Goal: Register for event/course

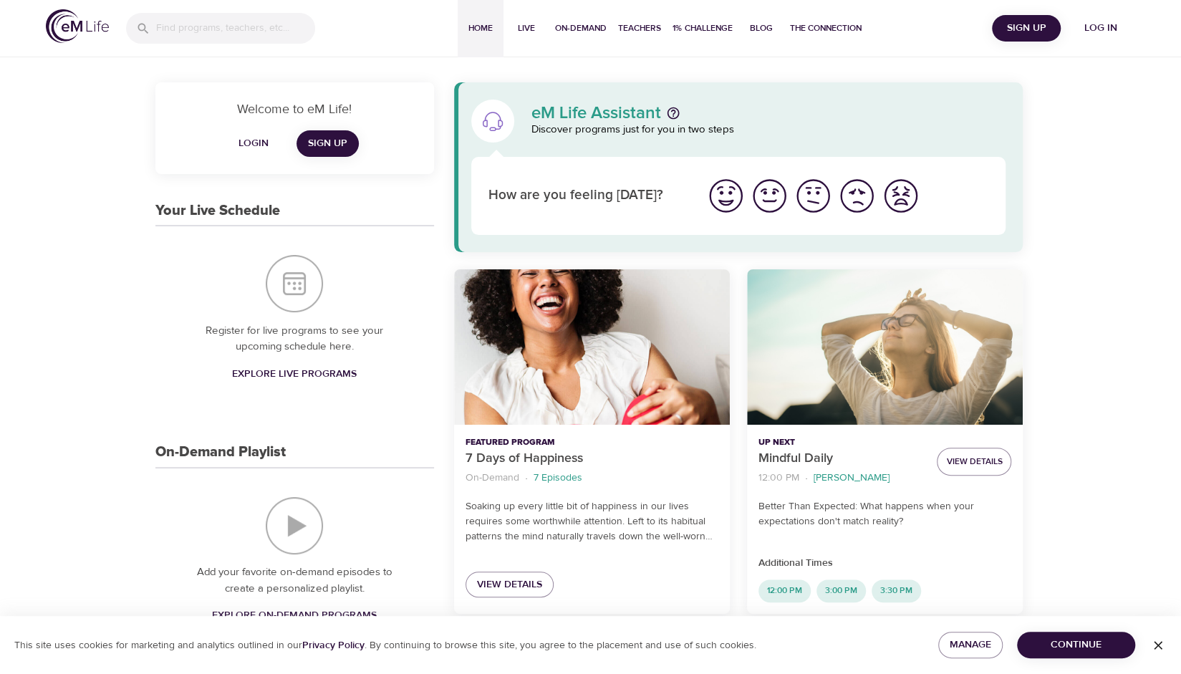
click at [1110, 34] on span "Log in" at bounding box center [1100, 28] width 57 height 18
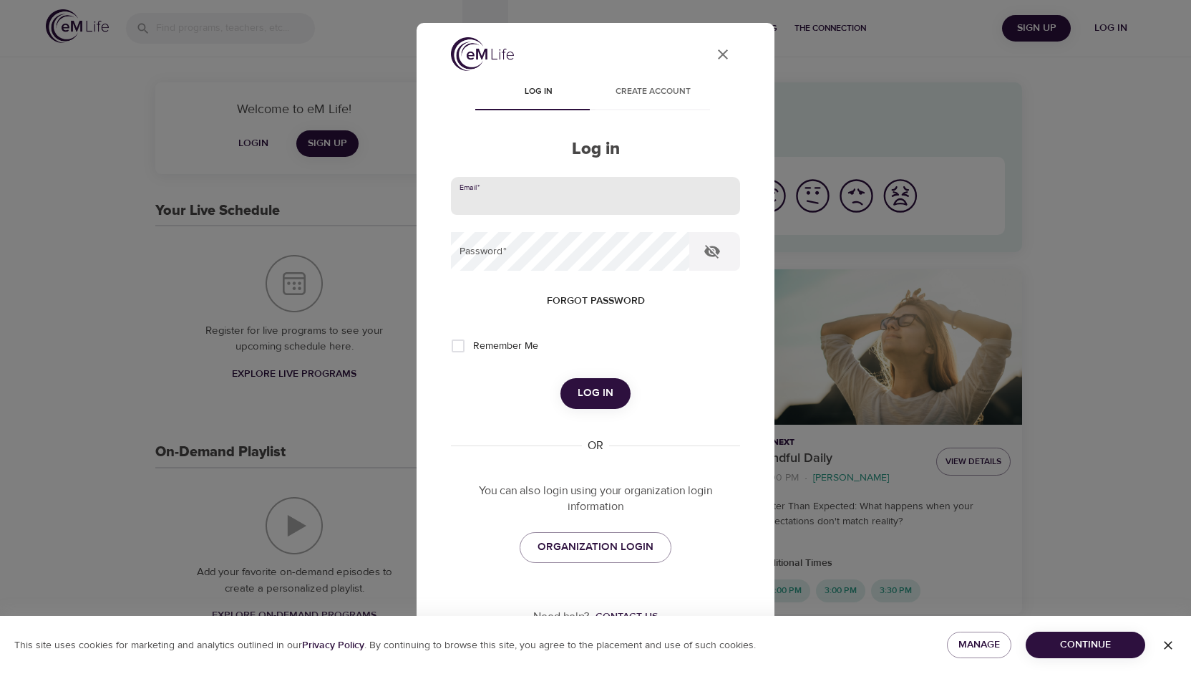
click at [570, 187] on input "email" at bounding box center [595, 196] width 289 height 39
type input "emilylayne99@gmail.com"
click at [561, 378] on button "Log in" at bounding box center [596, 393] width 70 height 30
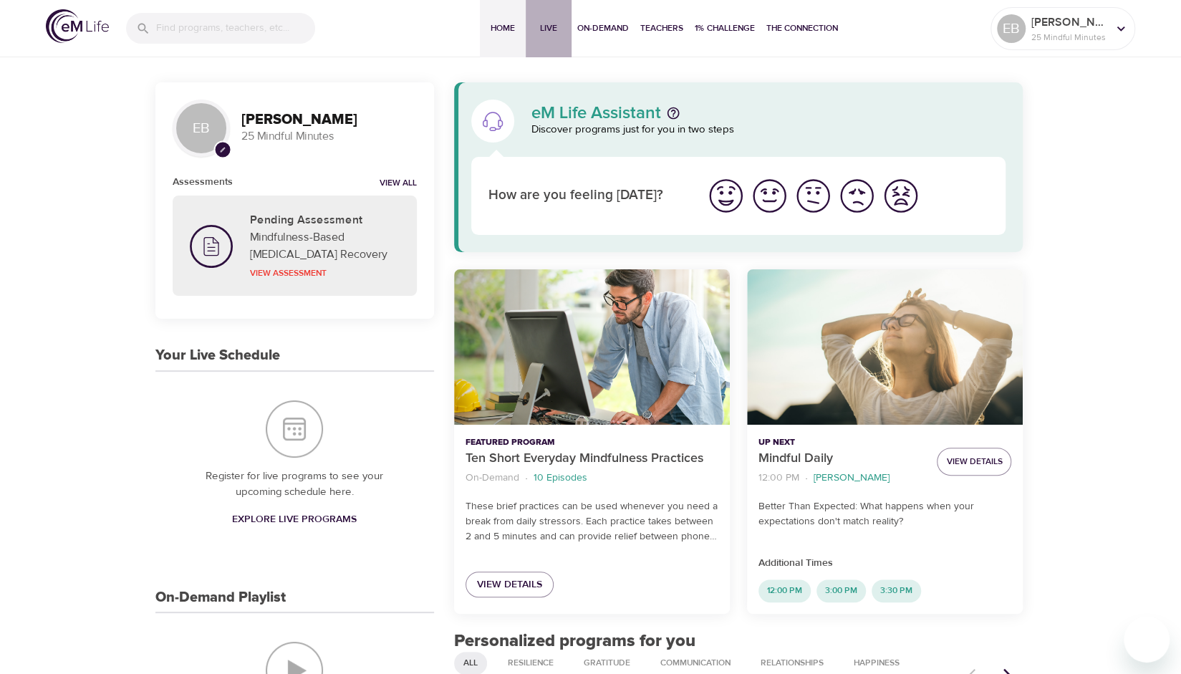
click at [542, 28] on span "Live" at bounding box center [548, 28] width 34 height 15
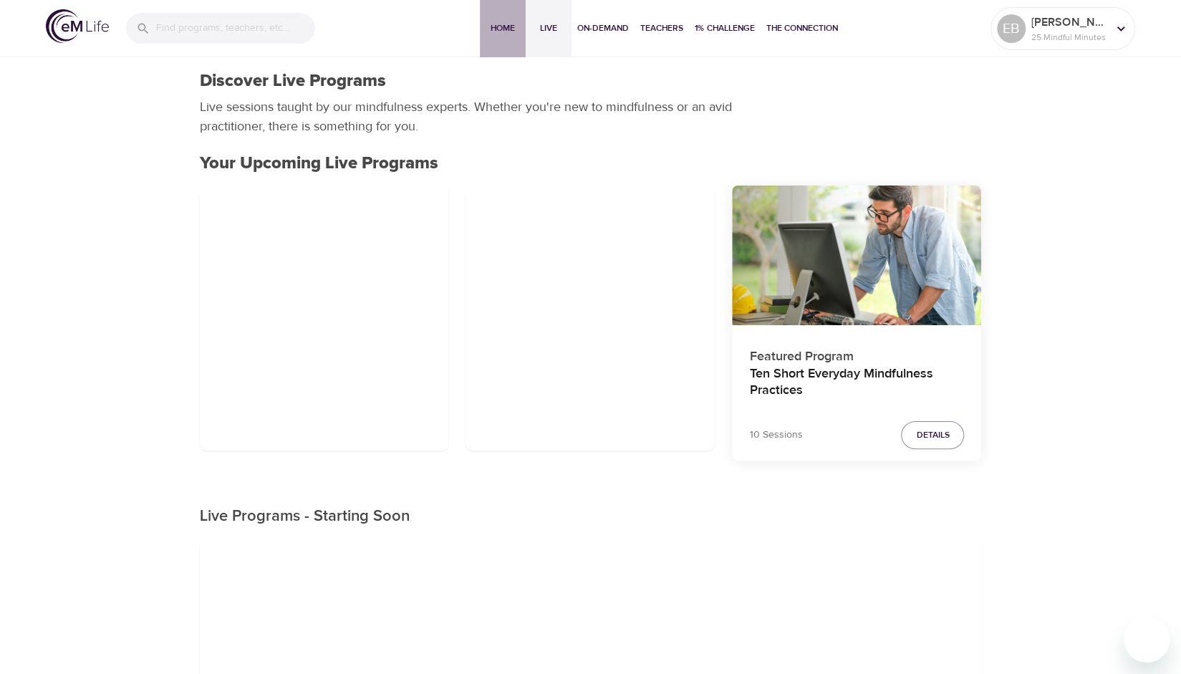
click at [493, 24] on span "Home" at bounding box center [502, 28] width 34 height 15
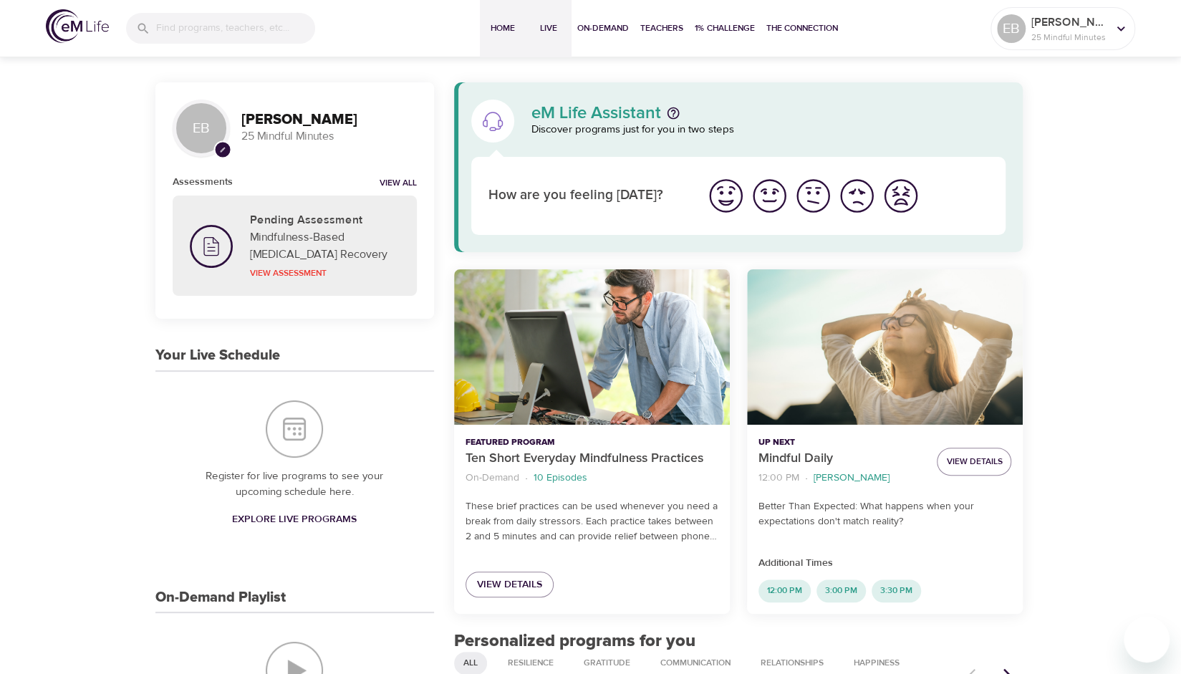
click at [548, 29] on span "Live" at bounding box center [548, 28] width 34 height 15
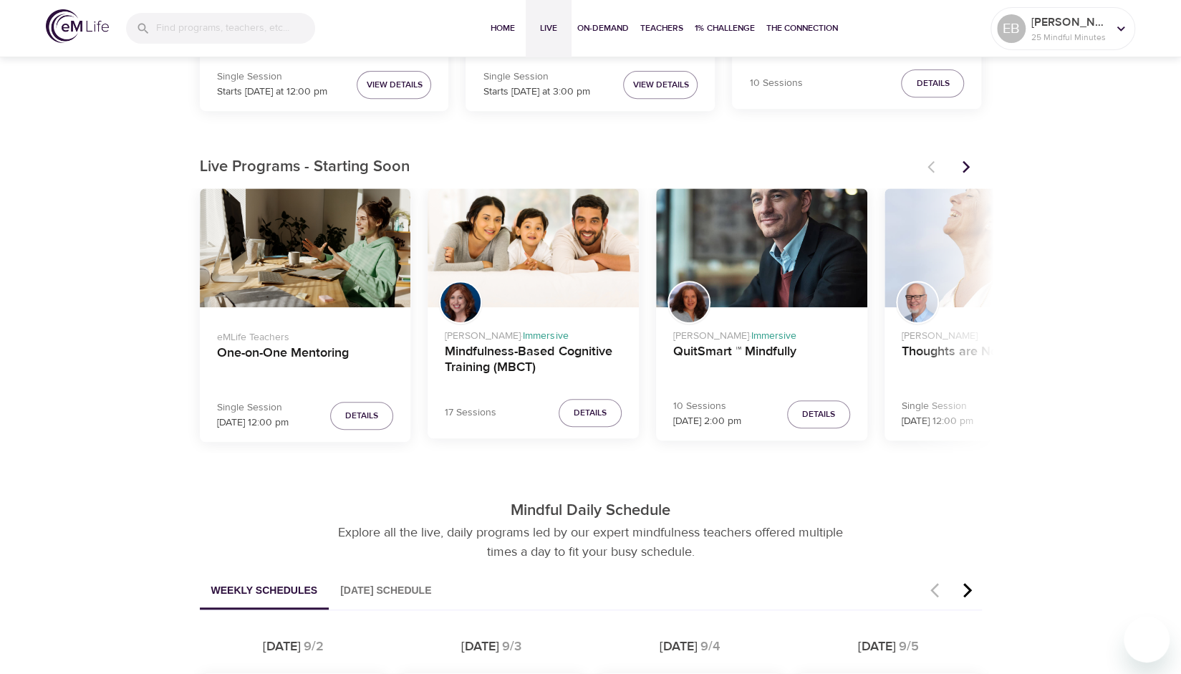
scroll to position [405, 0]
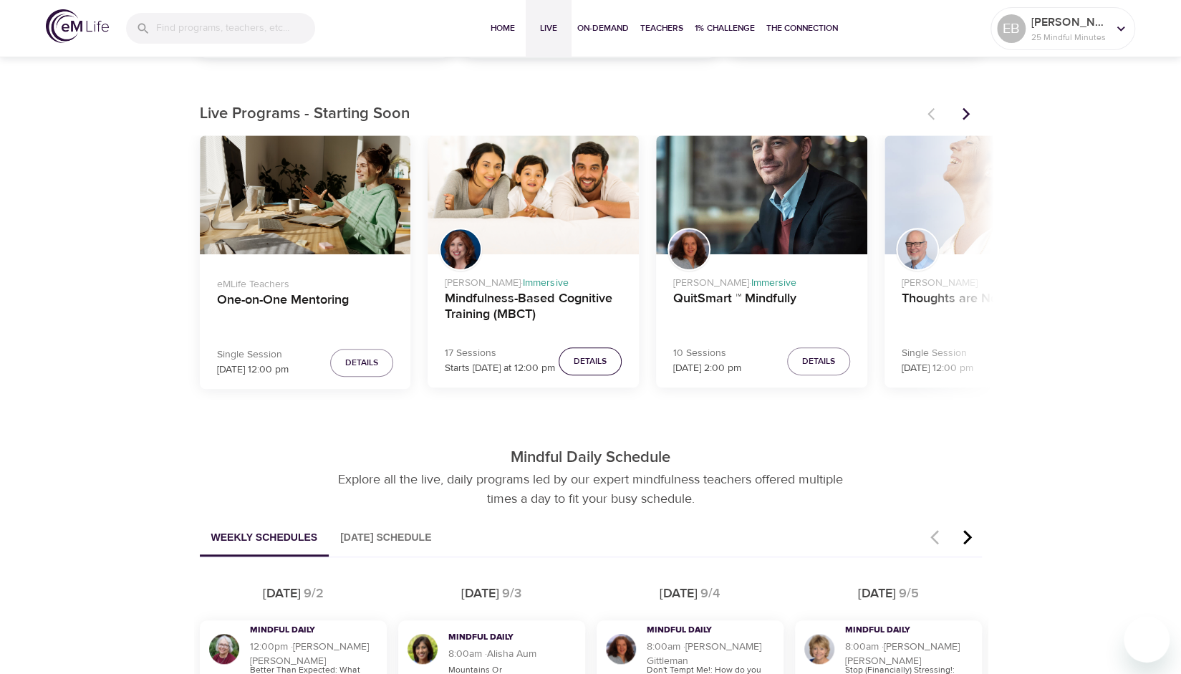
click at [586, 366] on span "Details" at bounding box center [590, 361] width 33 height 15
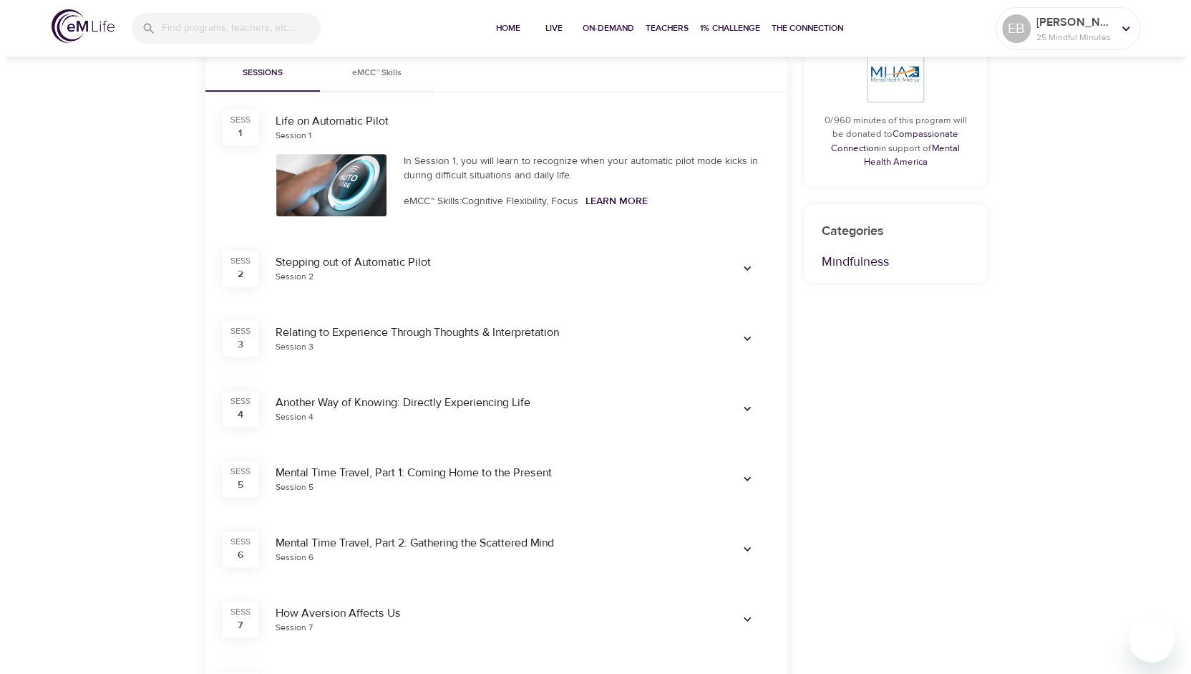
scroll to position [23, 0]
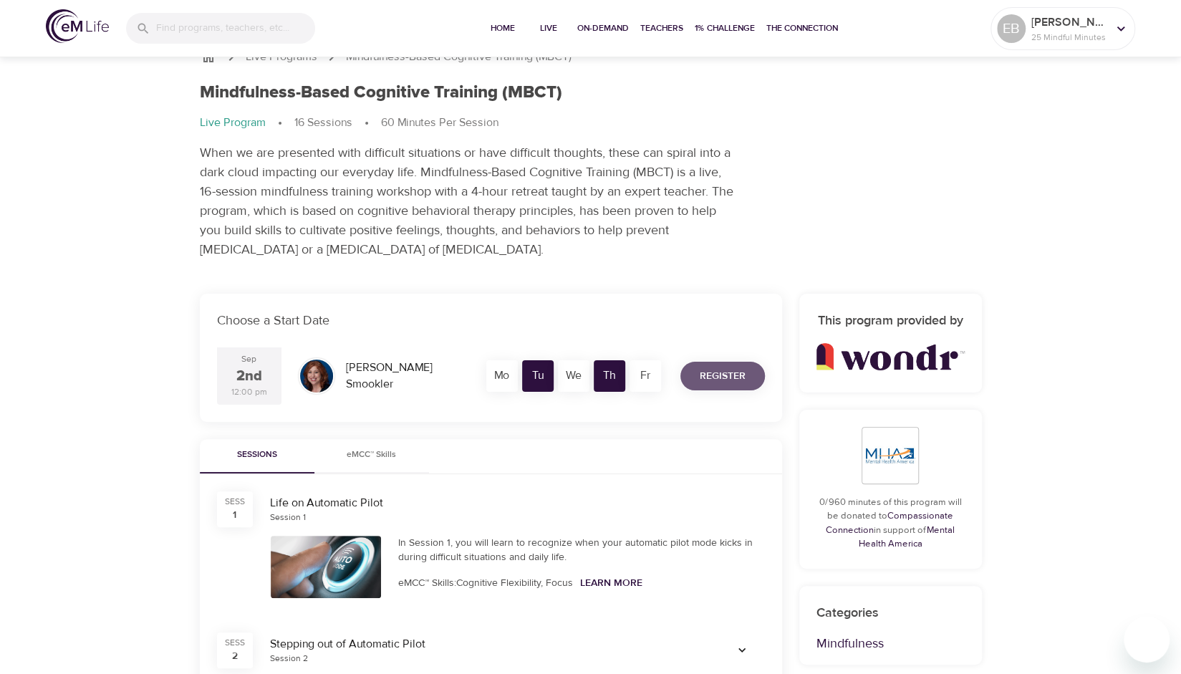
click at [715, 370] on span "Register" at bounding box center [723, 376] width 46 height 18
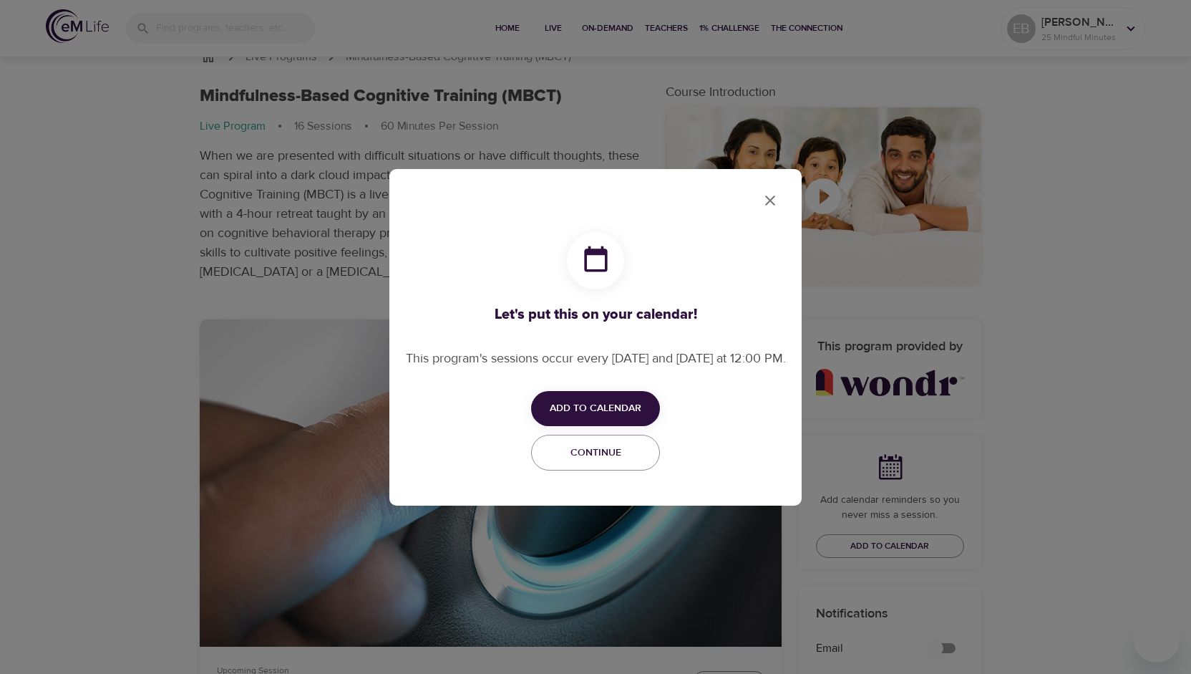
checkbox input "true"
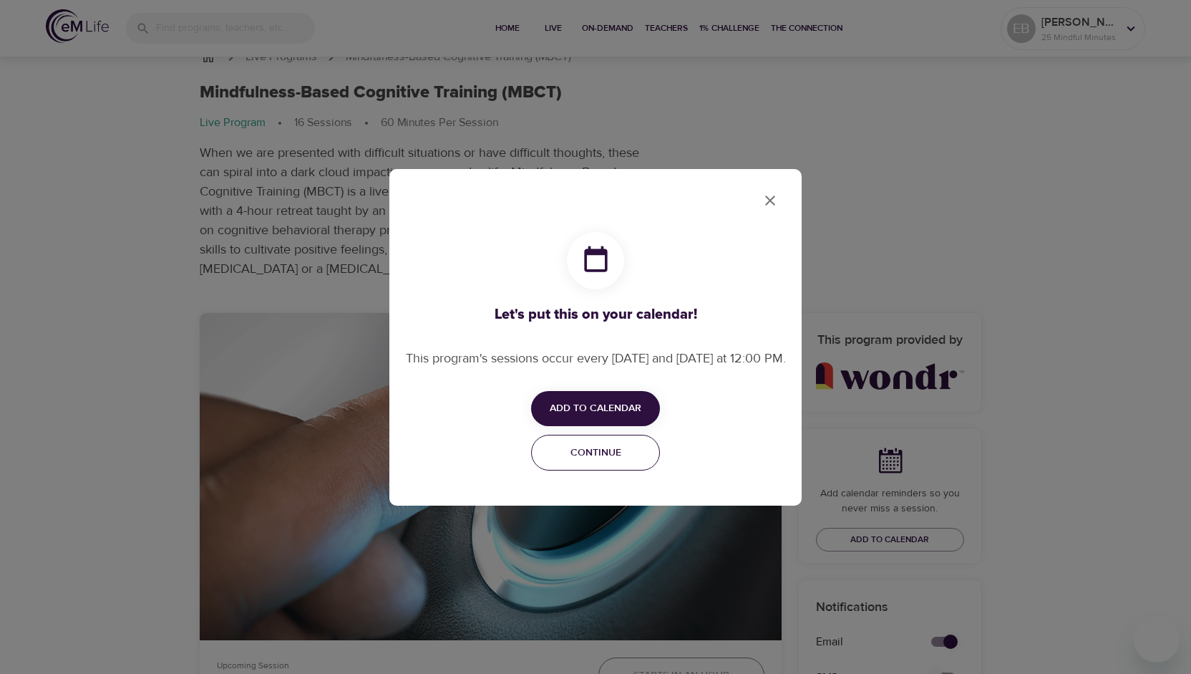
click at [616, 462] on span "Continue" at bounding box center [596, 453] width 110 height 18
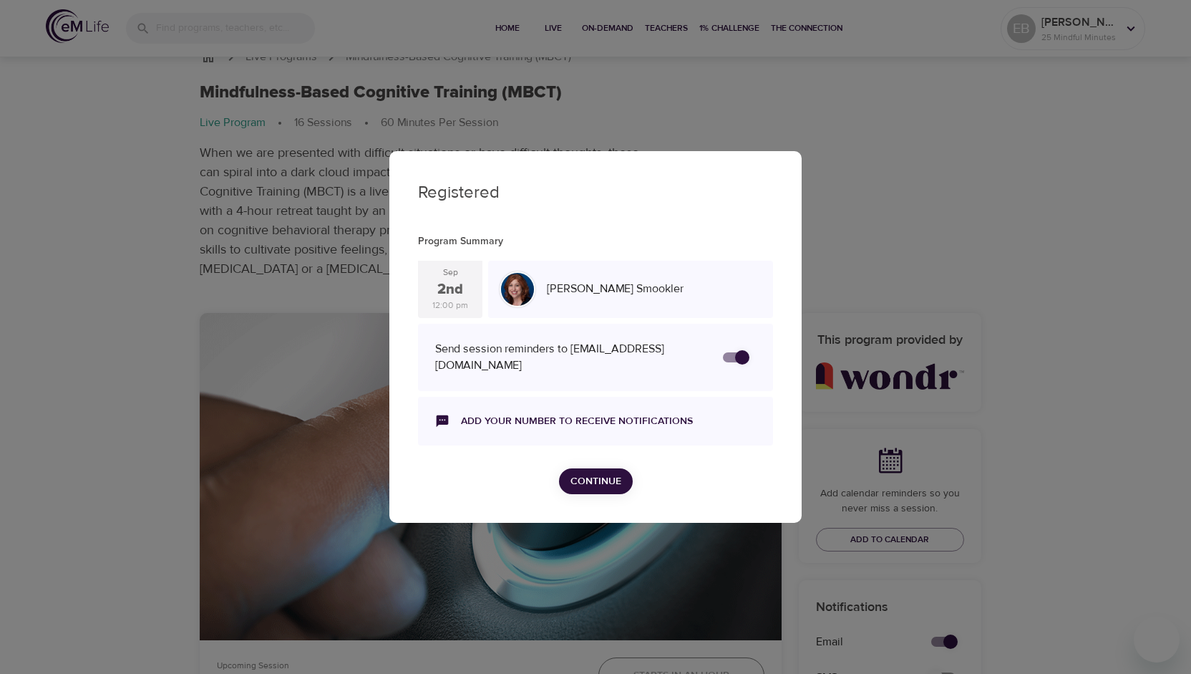
click at [740, 357] on input "secondary checkbox" at bounding box center [743, 357] width 82 height 27
checkbox input "true"
checkbox input "false"
click at [600, 480] on span "Continue" at bounding box center [596, 482] width 51 height 18
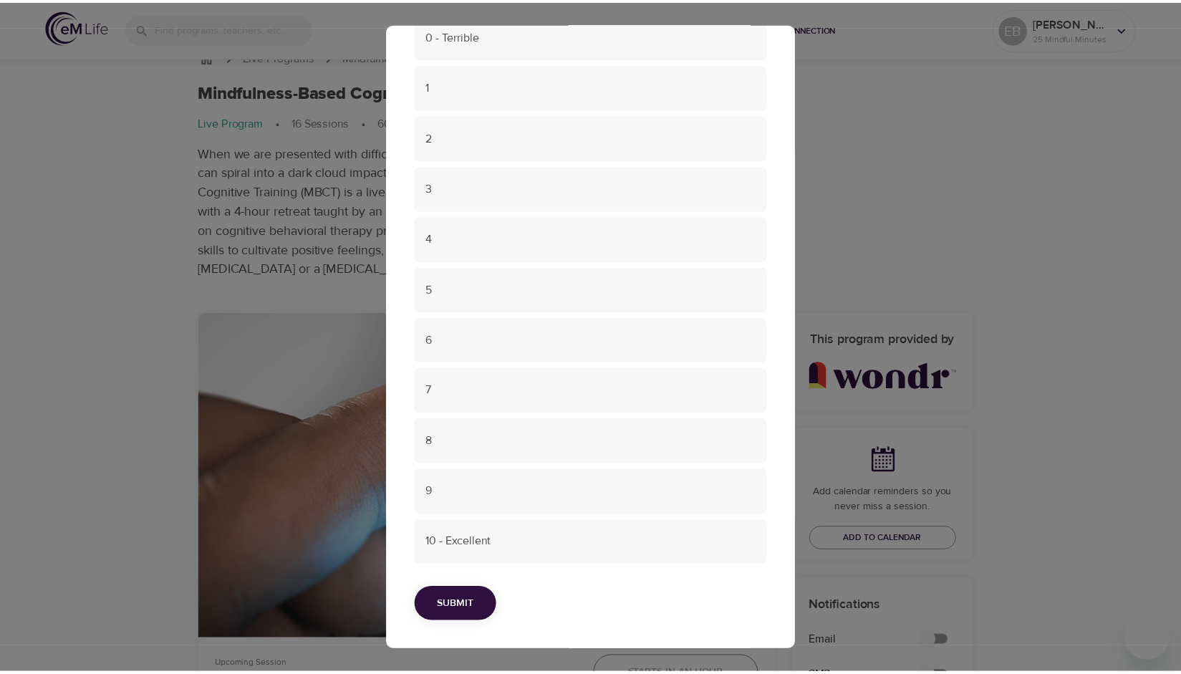
scroll to position [0, 0]
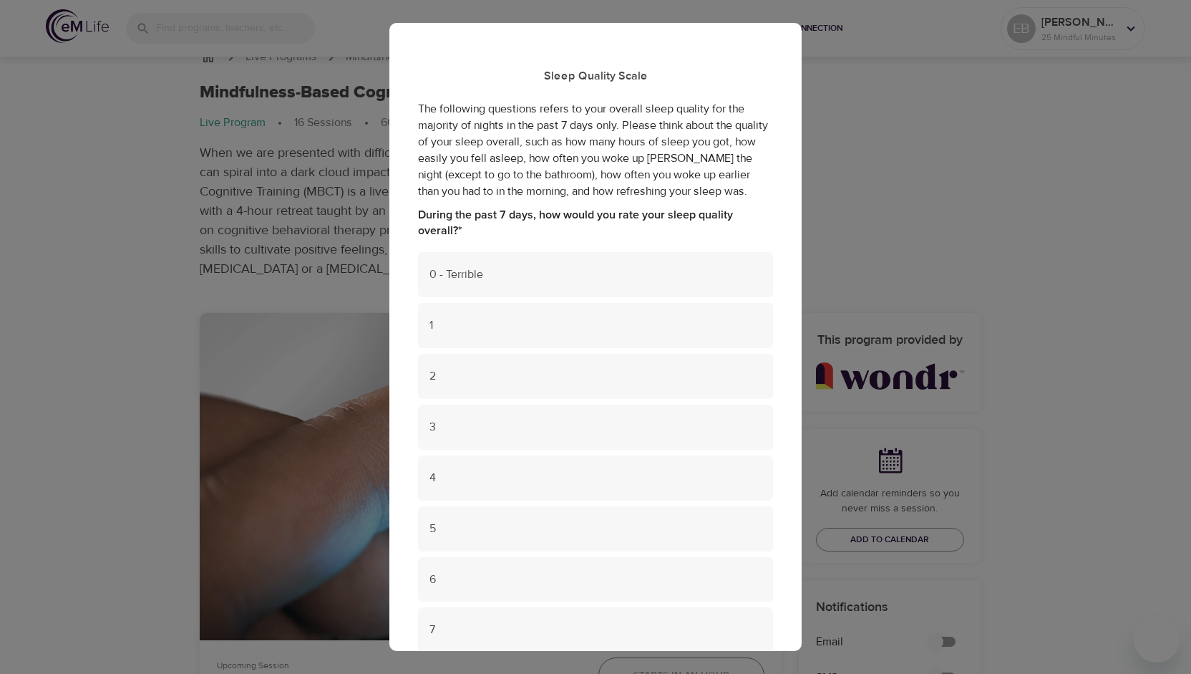
click at [884, 165] on div "Sleep Quality Scale The following questions refers to your overall sleep qualit…" at bounding box center [595, 337] width 1191 height 674
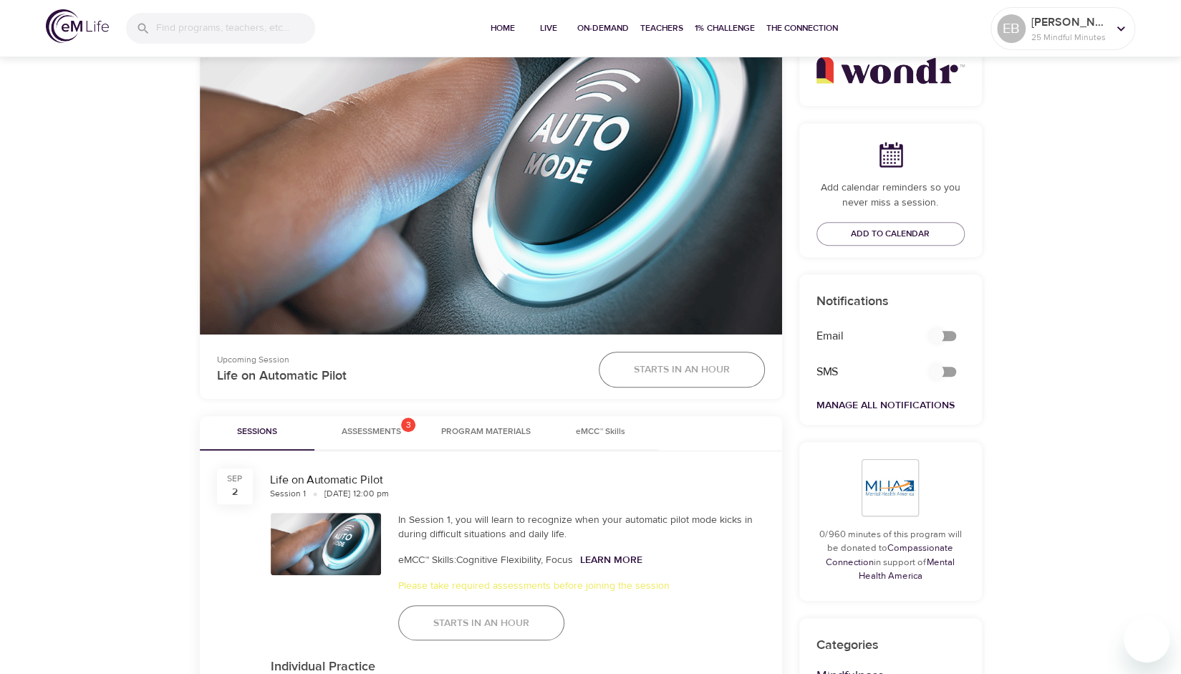
scroll to position [349, 0]
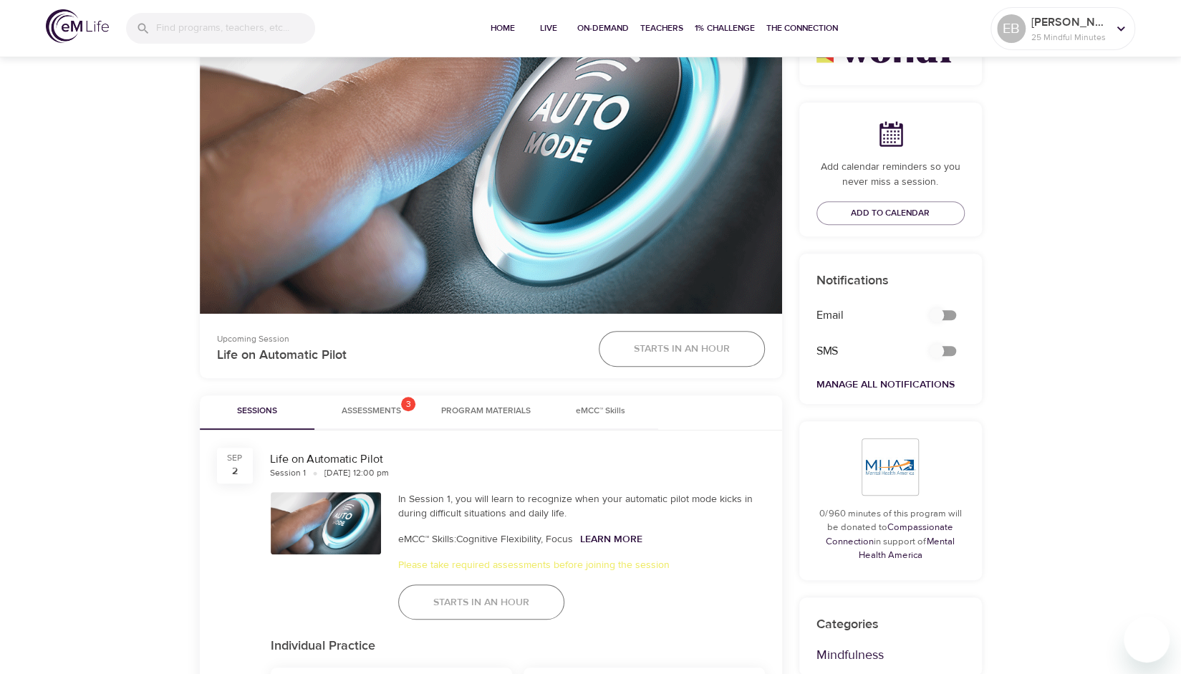
click at [381, 404] on span "Assessments 3" at bounding box center [371, 411] width 59 height 15
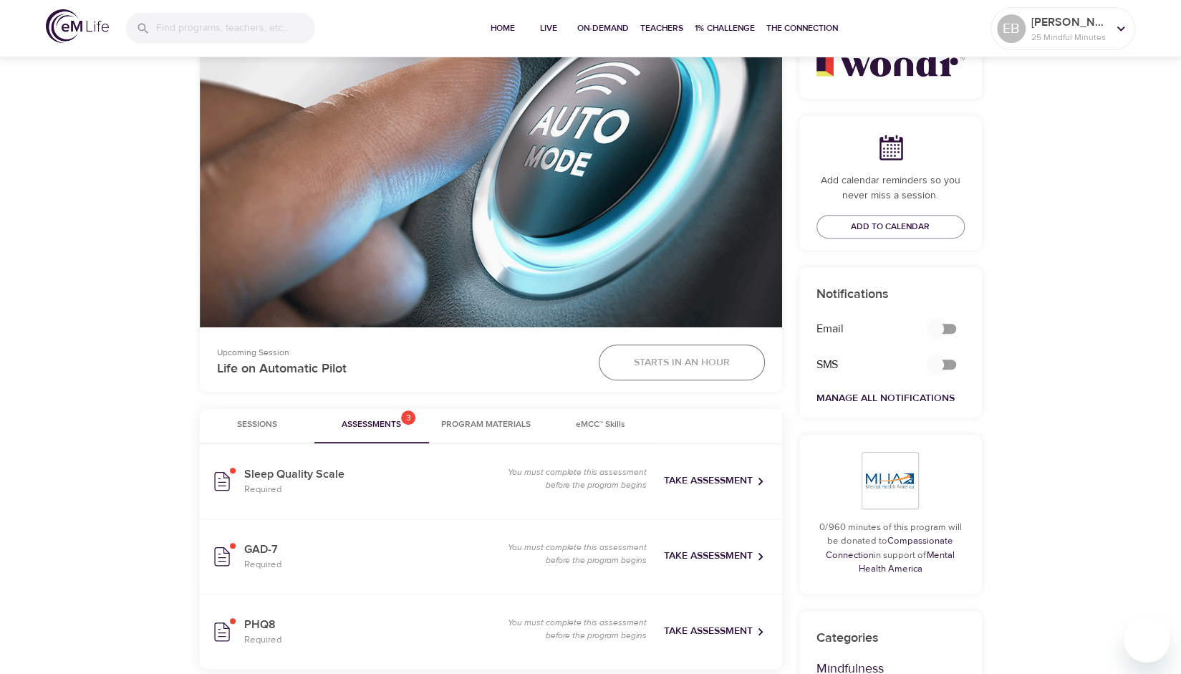
scroll to position [269, 0]
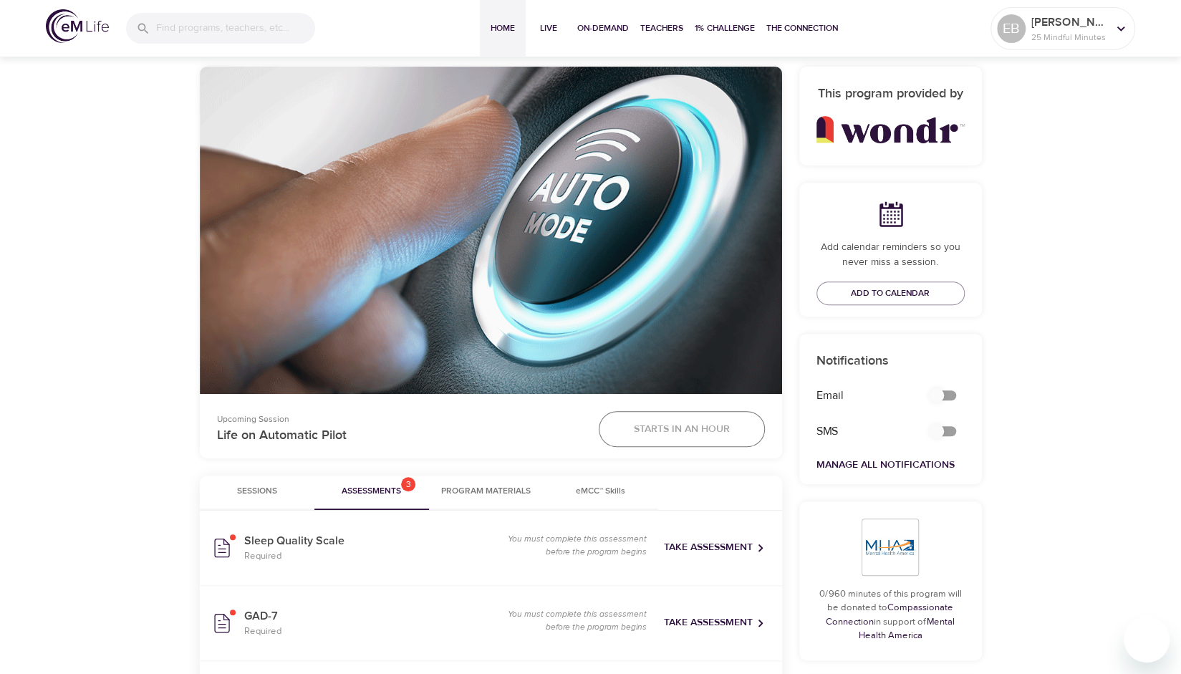
click at [500, 24] on span "Home" at bounding box center [502, 28] width 34 height 15
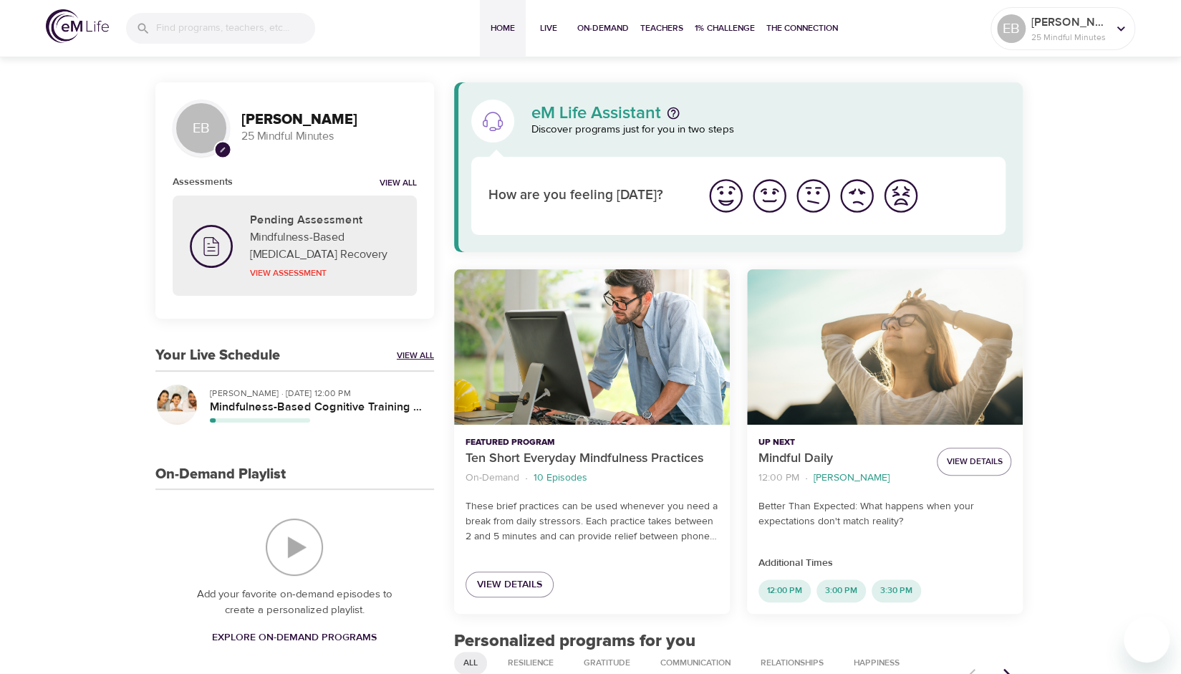
click at [402, 353] on link "View All" at bounding box center [415, 355] width 37 height 12
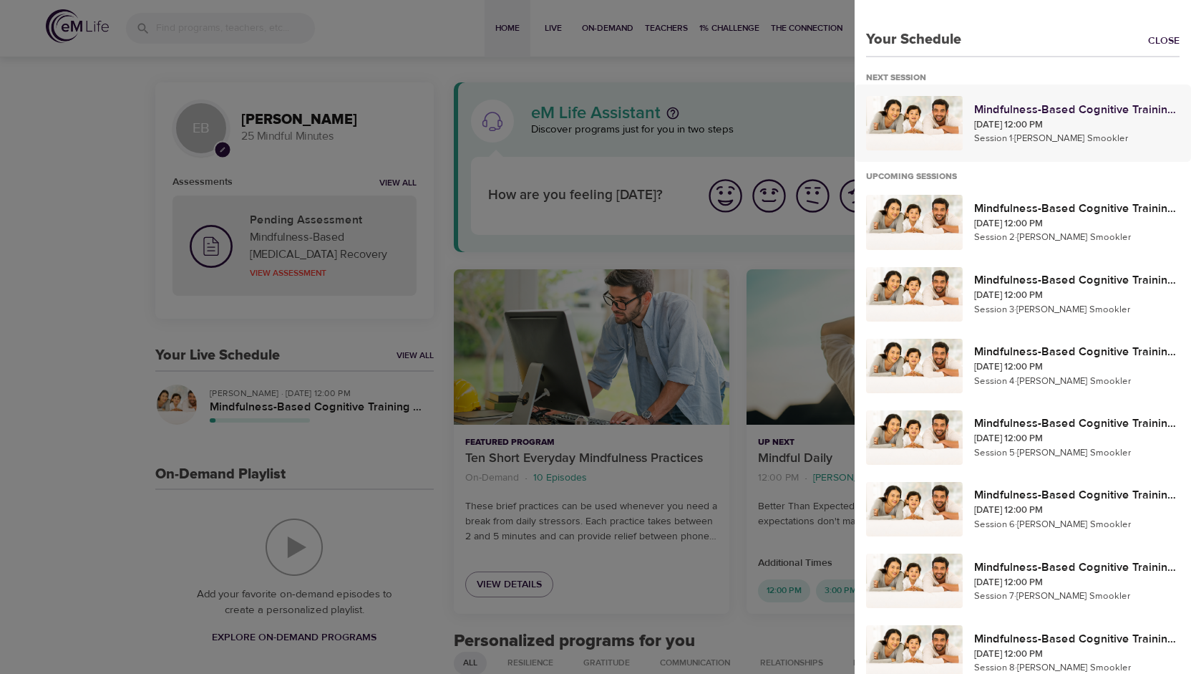
click at [1095, 121] on p "Sep 2, 2025 12:00 PM" at bounding box center [1078, 125] width 206 height 14
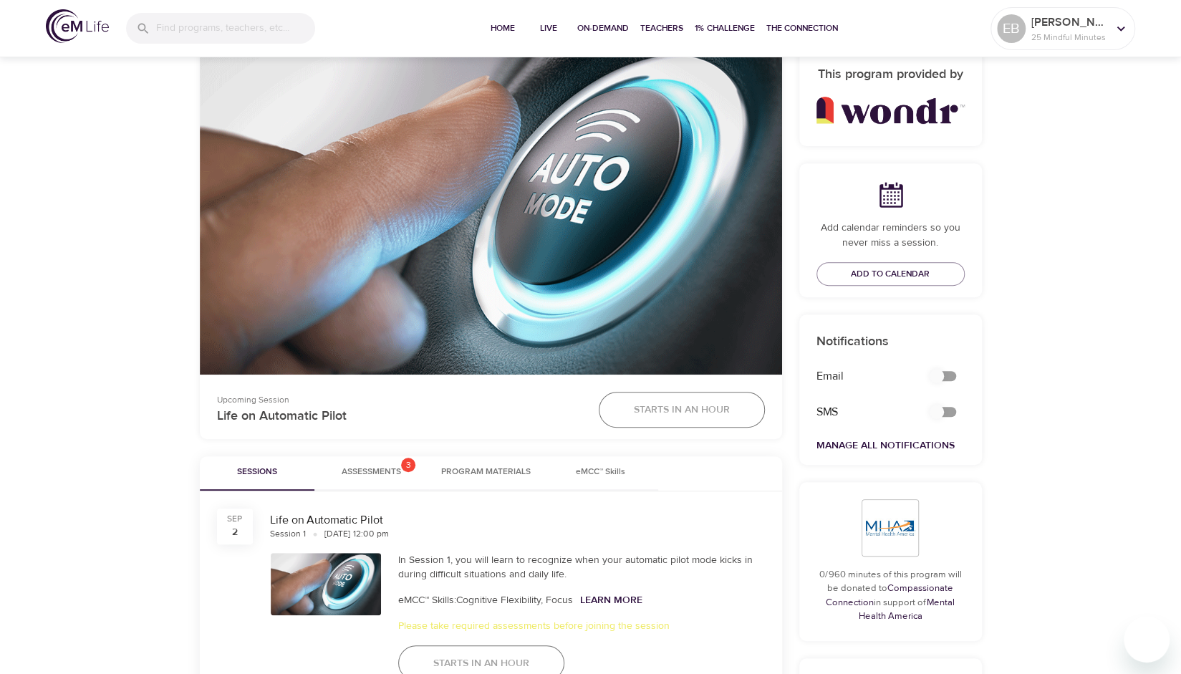
scroll to position [323, 0]
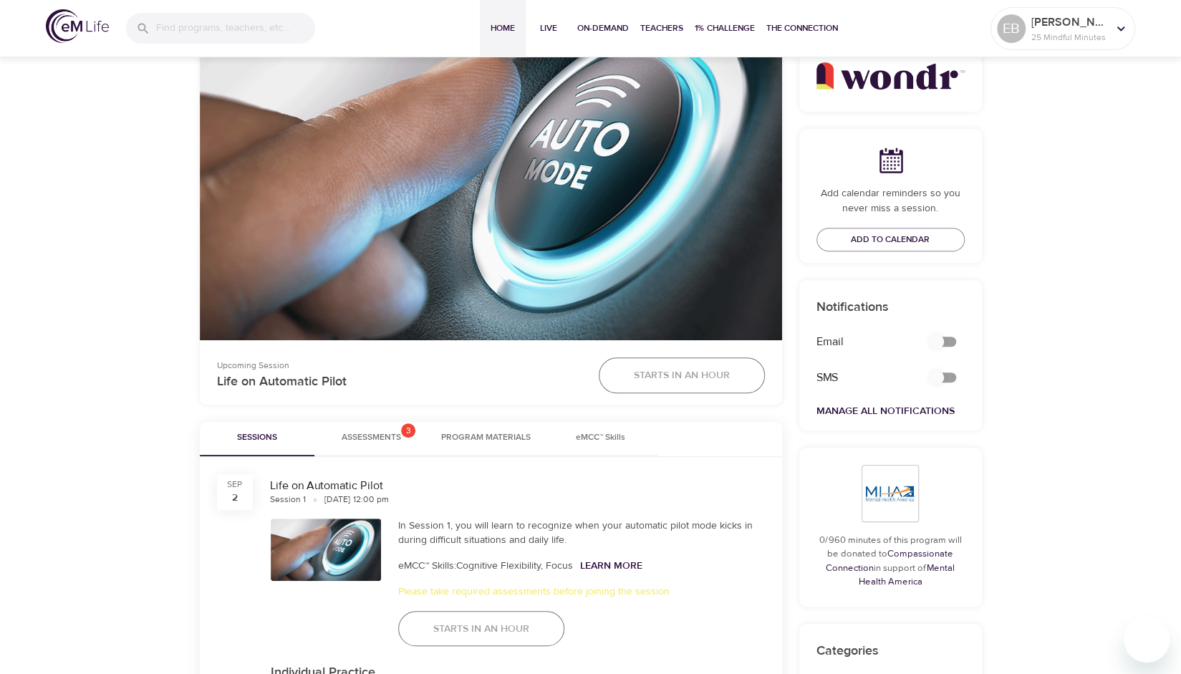
click at [497, 28] on span "Home" at bounding box center [502, 28] width 34 height 15
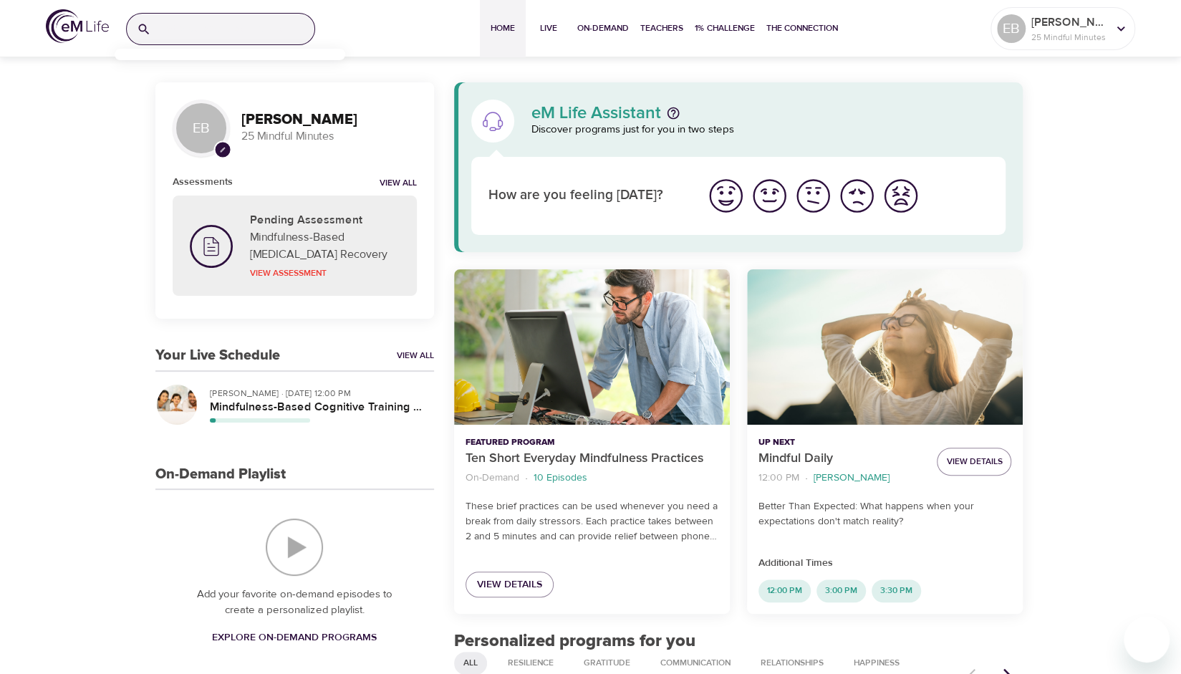
click at [239, 32] on input "search" at bounding box center [236, 29] width 158 height 31
type input "mbct"
click at [191, 90] on p "Mindfulness-Based Cognitive Training (MBCT)" at bounding box center [181, 92] width 111 height 21
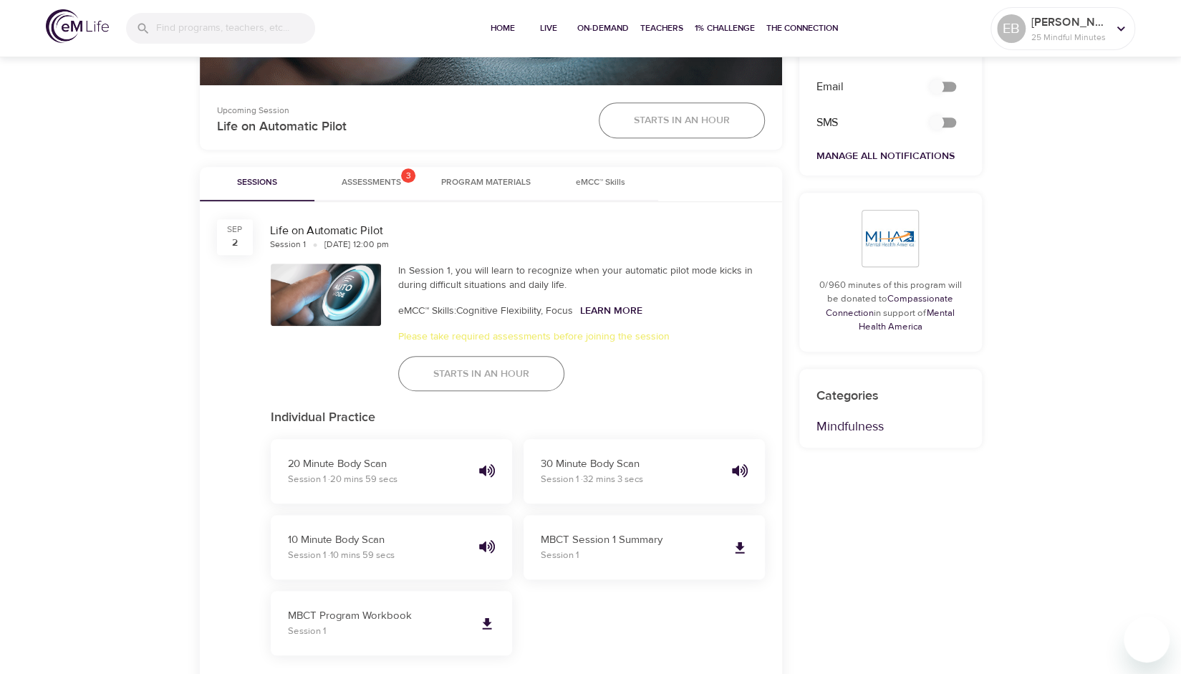
scroll to position [576, 0]
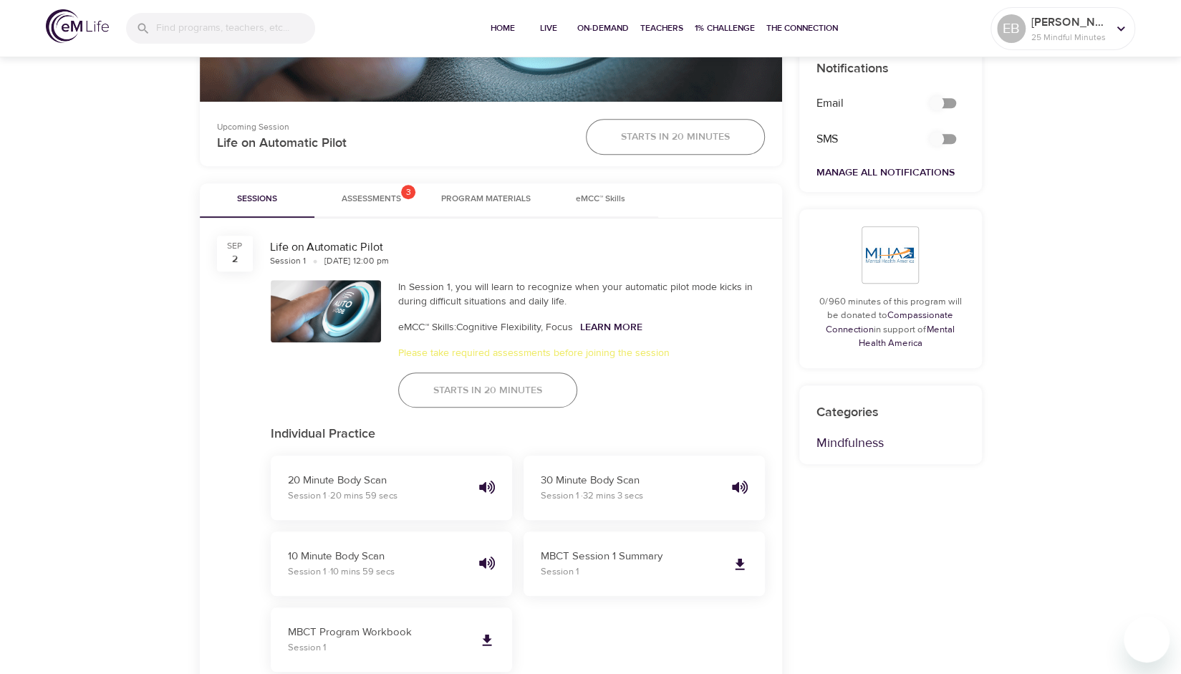
scroll to position [576, 0]
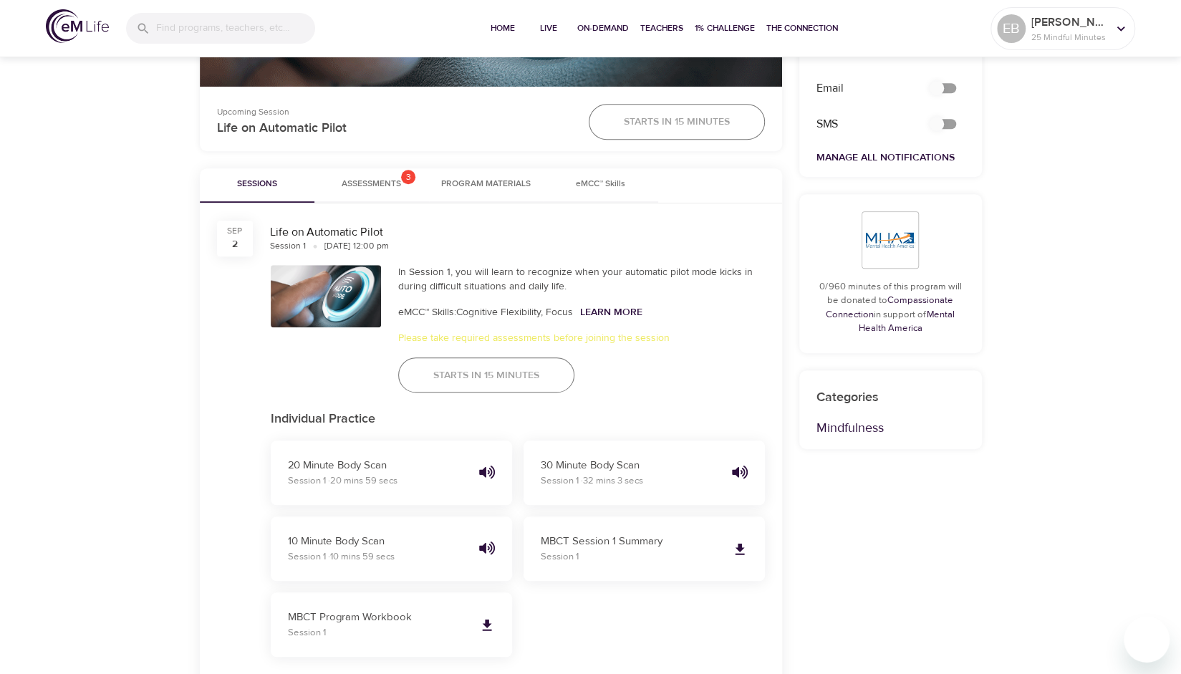
click at [392, 180] on span "Assessments 3" at bounding box center [371, 184] width 59 height 15
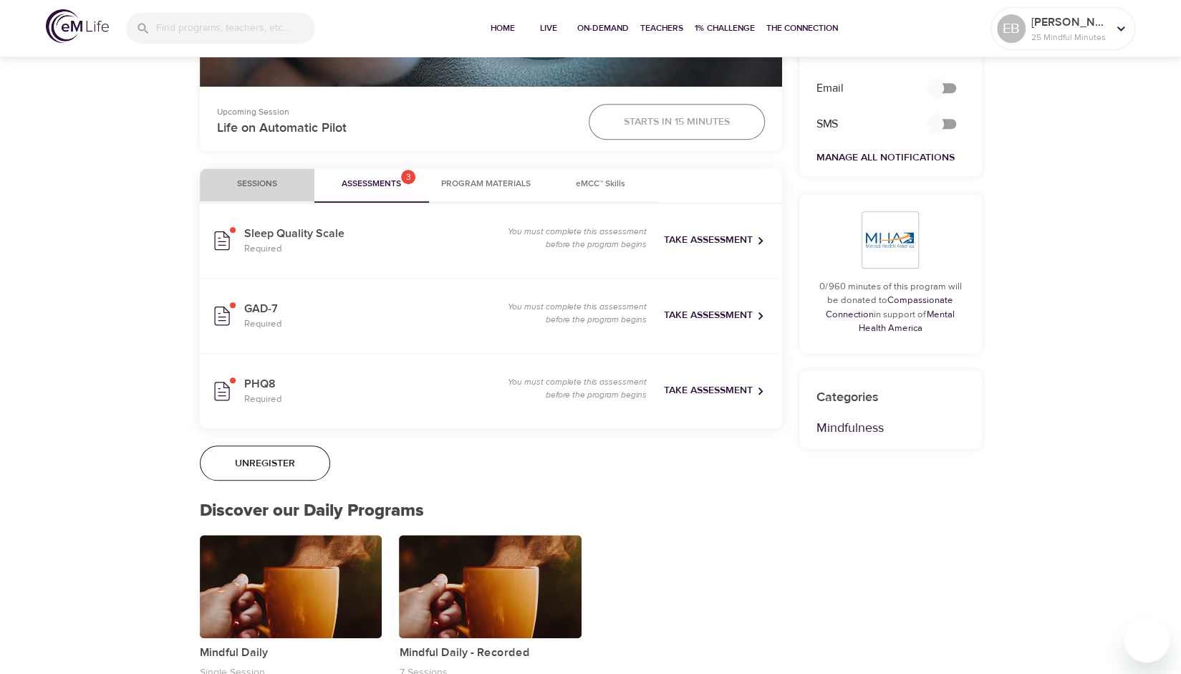
click at [258, 181] on span "Sessions" at bounding box center [256, 184] width 97 height 15
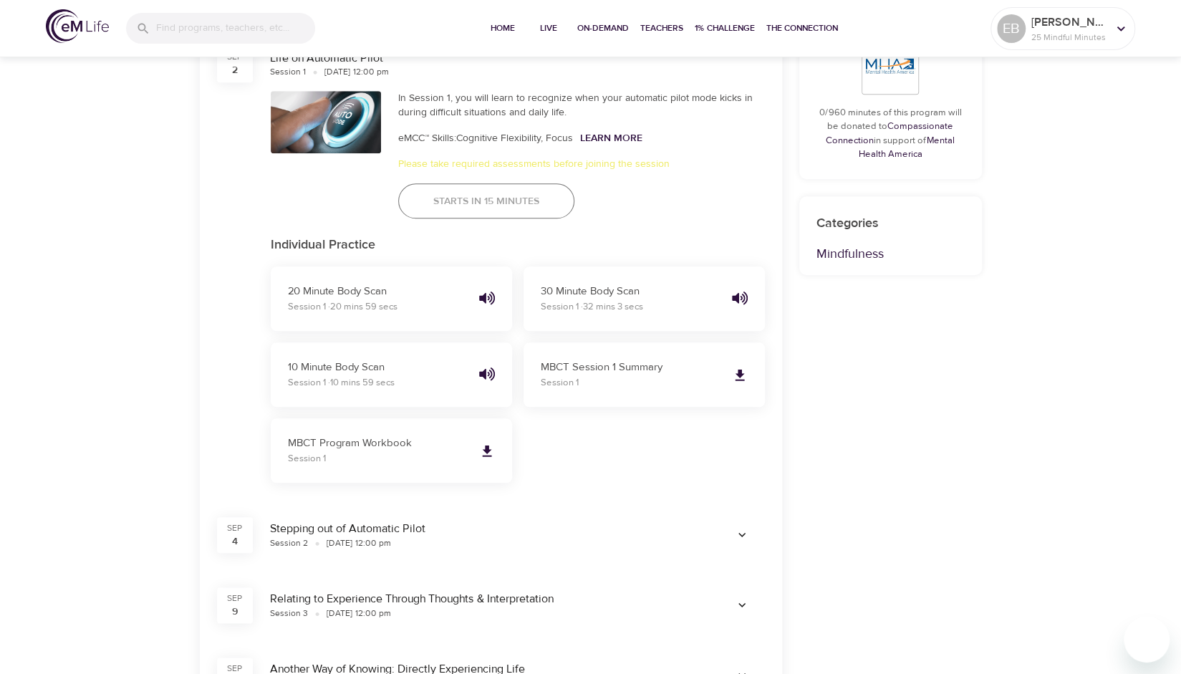
scroll to position [514, 0]
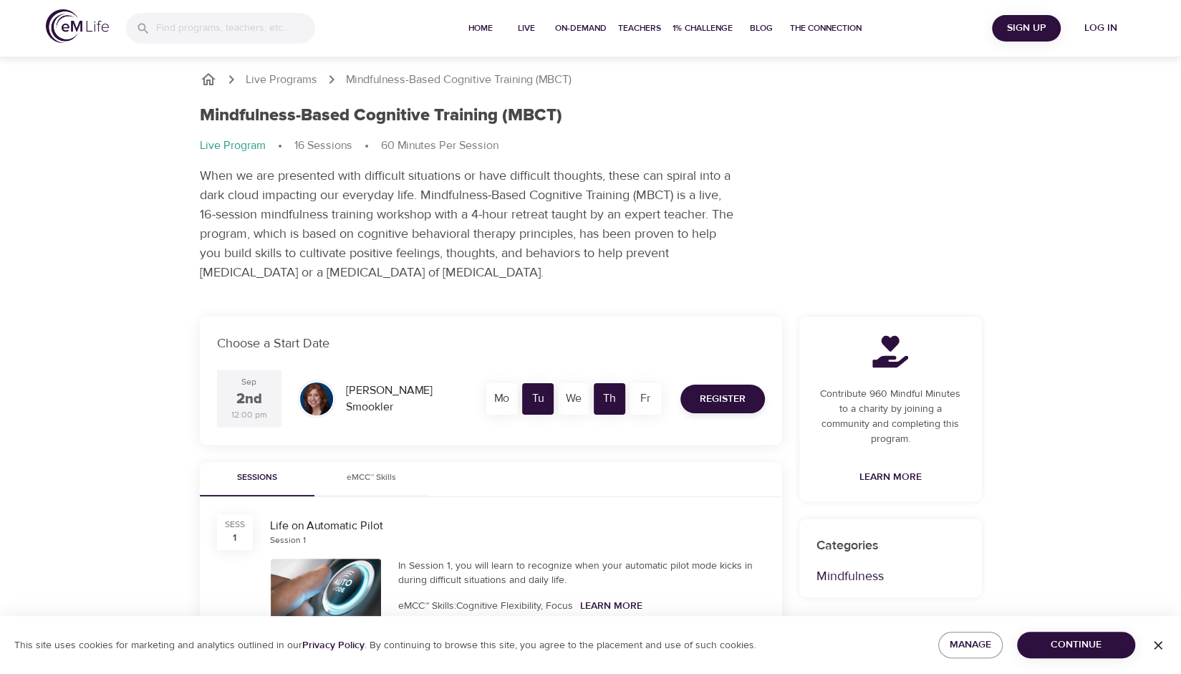
click at [1106, 29] on span "Log in" at bounding box center [1100, 28] width 57 height 18
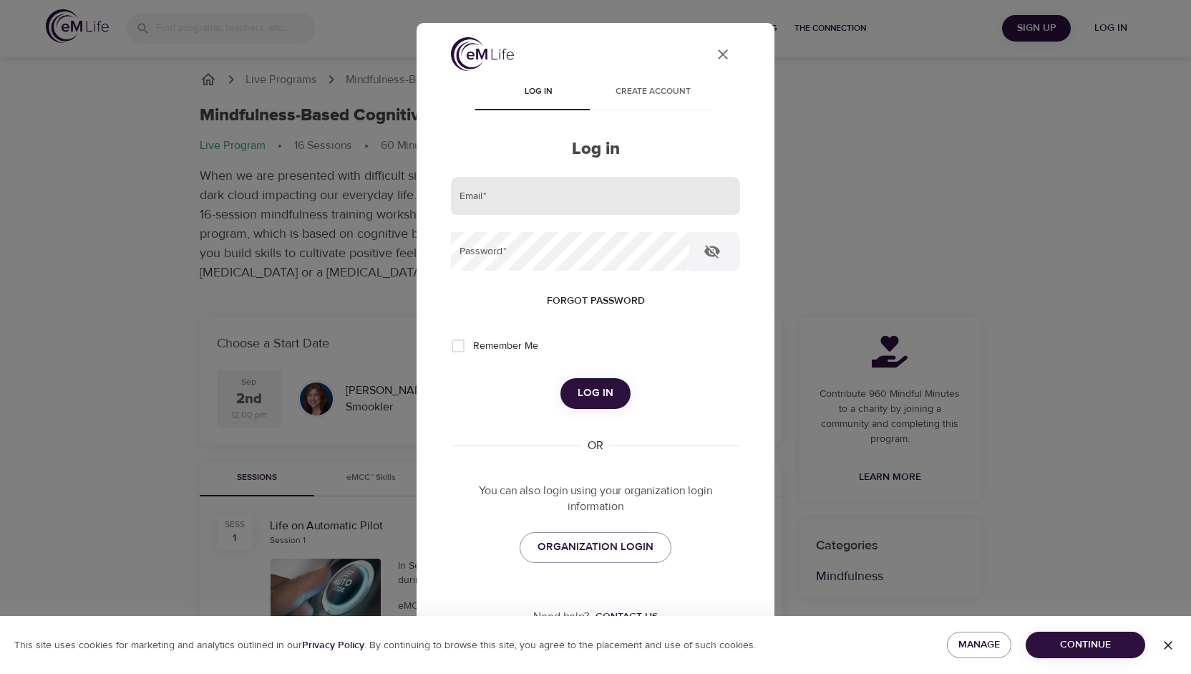
click at [601, 207] on input "email" at bounding box center [595, 196] width 289 height 39
type input "emilylayne99@gmail.com"
click at [561, 378] on button "Log in" at bounding box center [596, 393] width 70 height 30
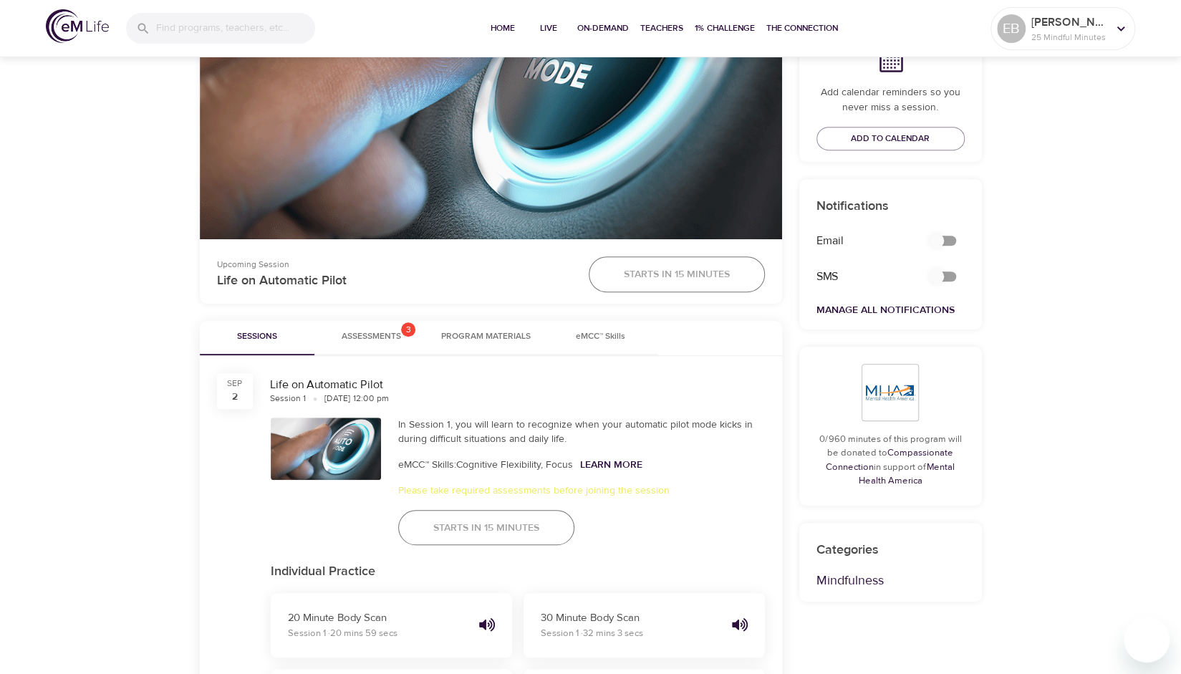
scroll to position [531, 0]
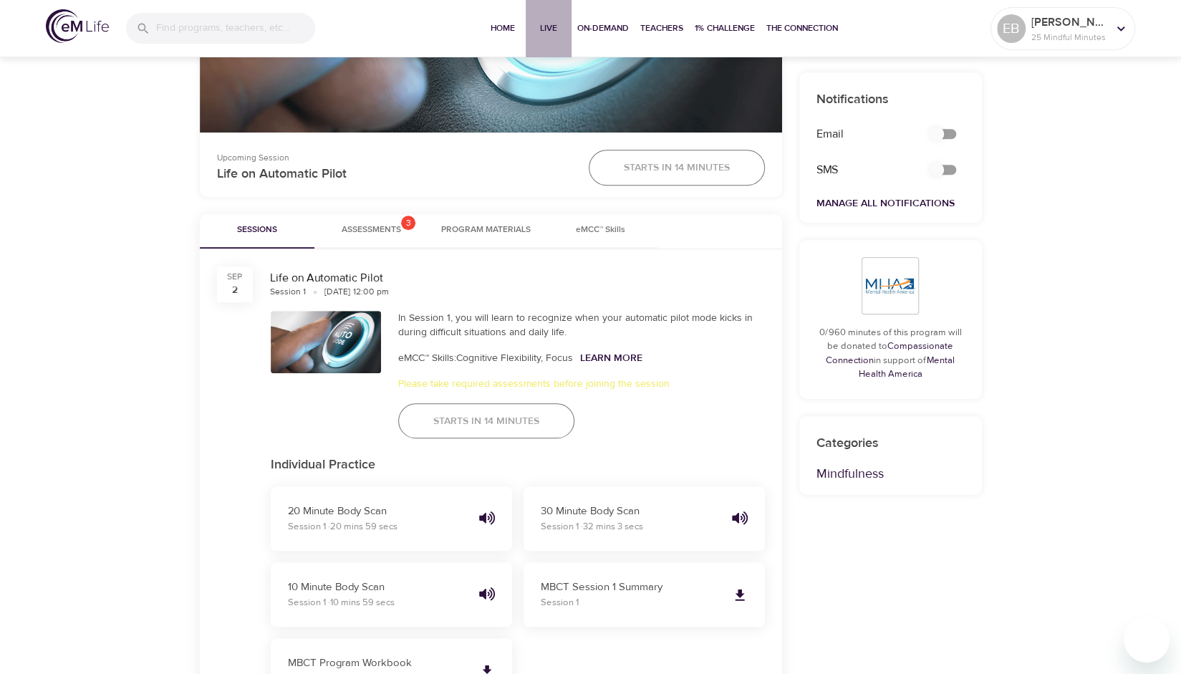
click at [551, 26] on span "Live" at bounding box center [548, 28] width 34 height 15
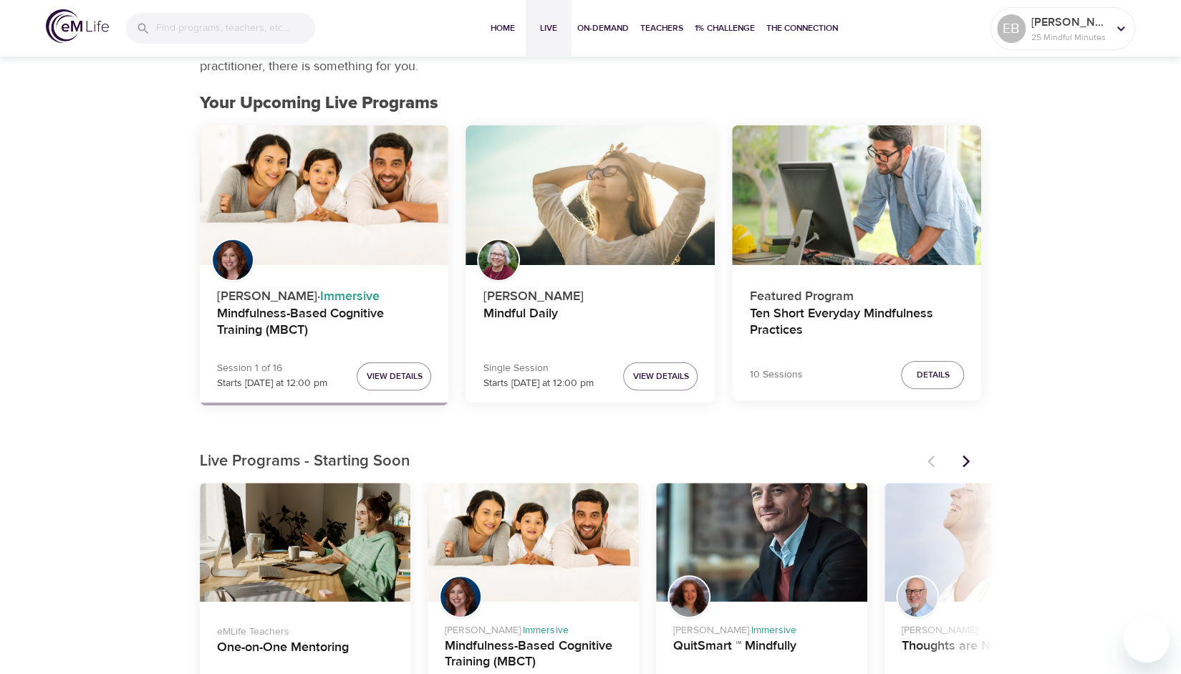
scroll to position [59, 0]
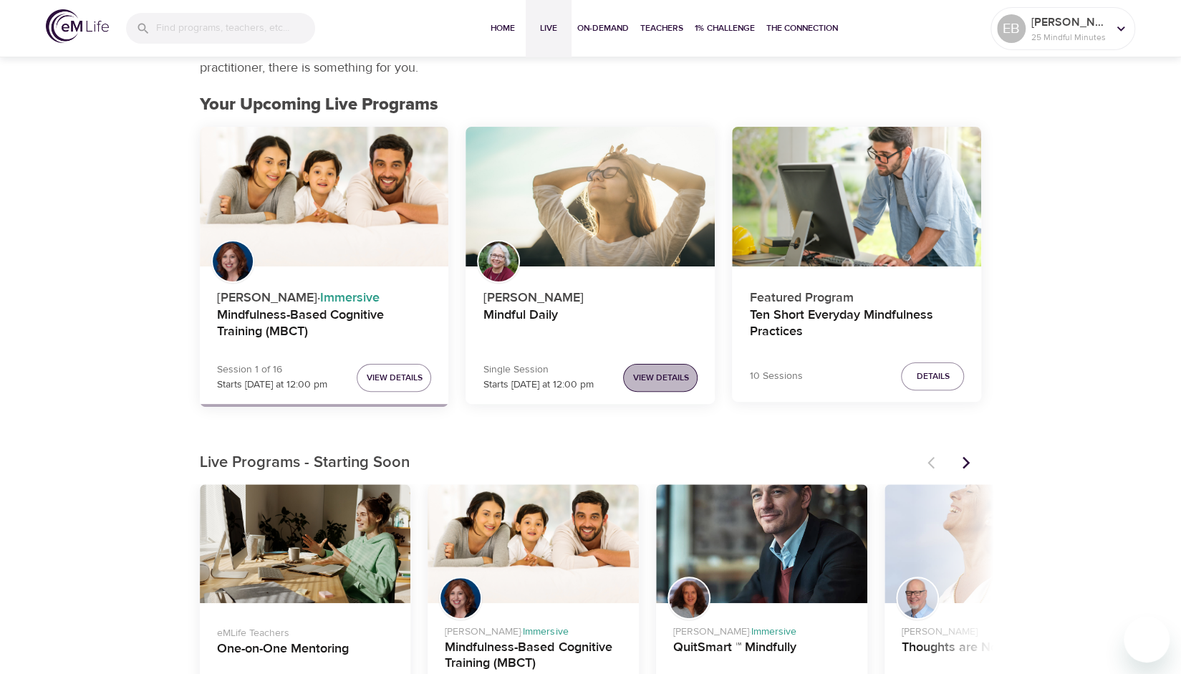
click at [656, 380] on span "View Details" at bounding box center [660, 377] width 56 height 15
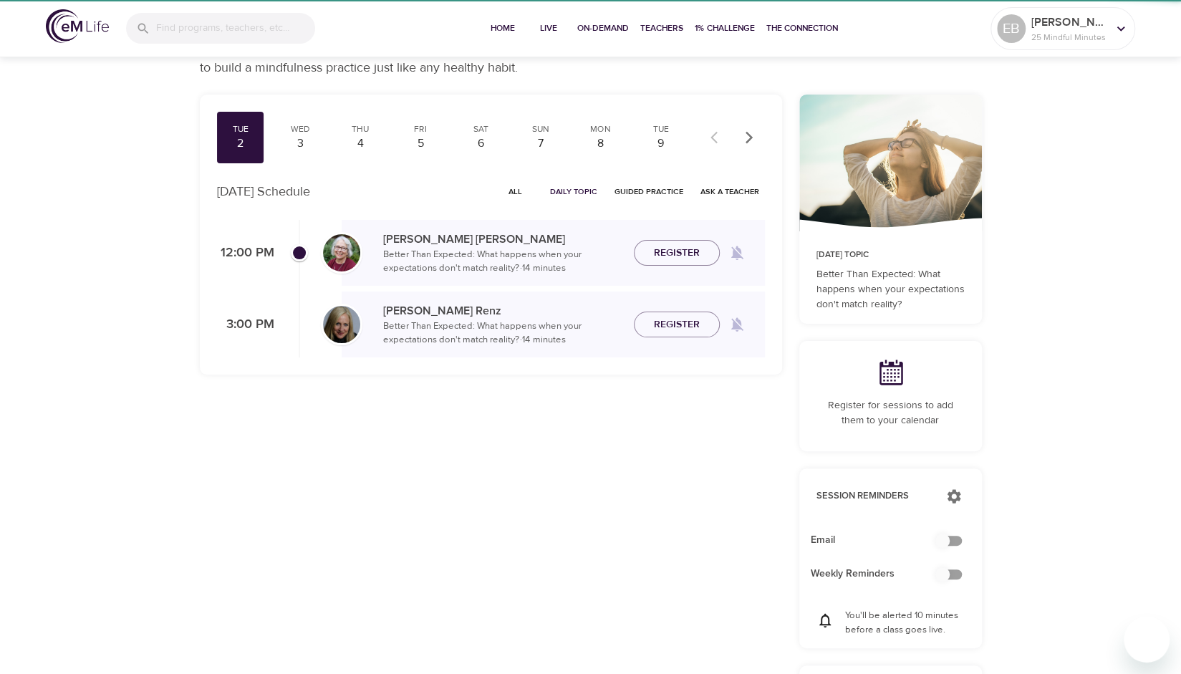
checkbox input "true"
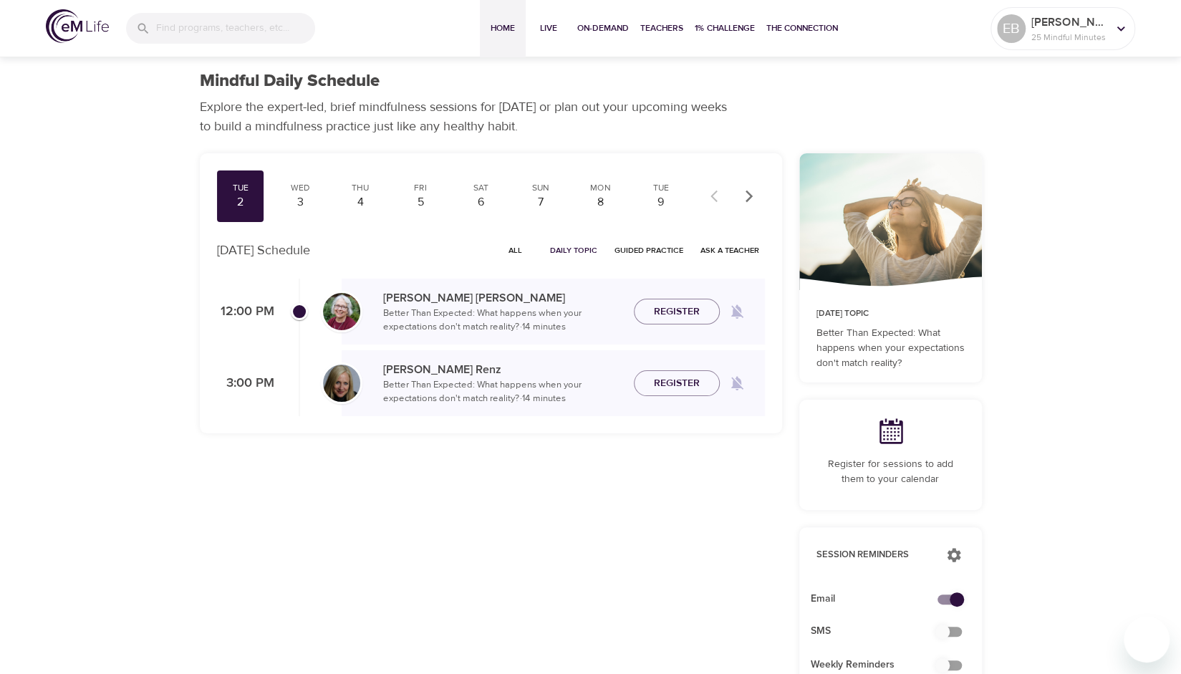
click at [501, 31] on span "Home" at bounding box center [502, 28] width 34 height 15
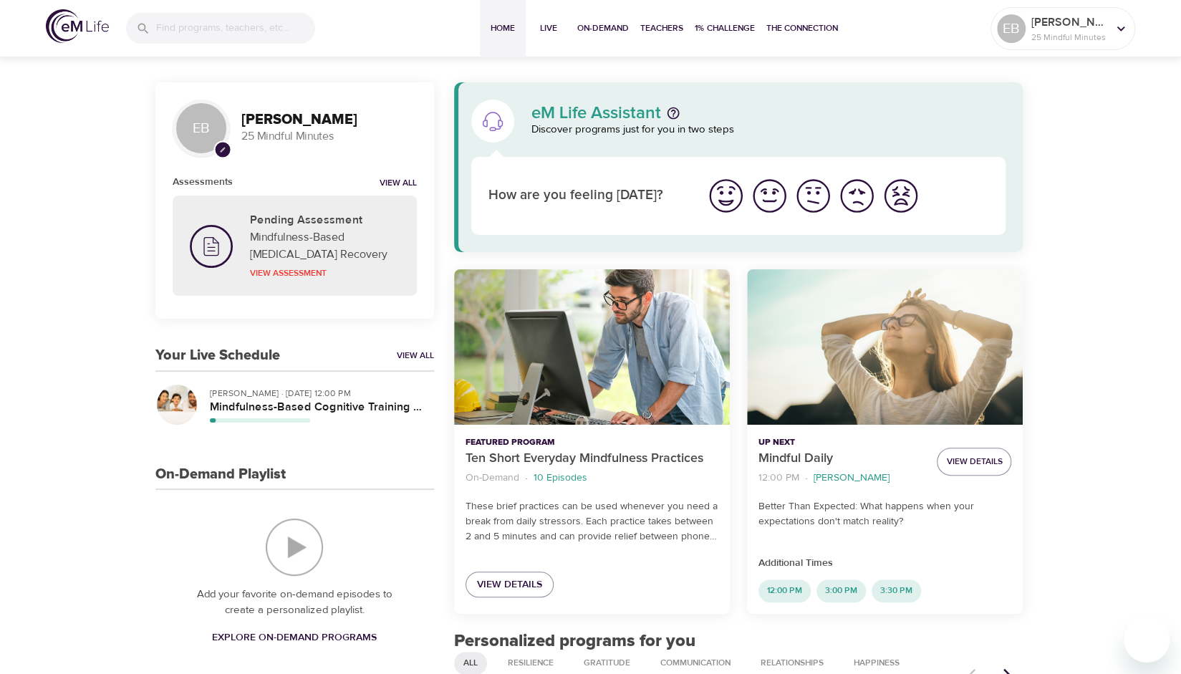
click at [269, 392] on p "Elaine Smookler · Sep 2nd, 12:00 PM" at bounding box center [316, 393] width 213 height 13
click at [548, 24] on span "Live" at bounding box center [548, 28] width 34 height 15
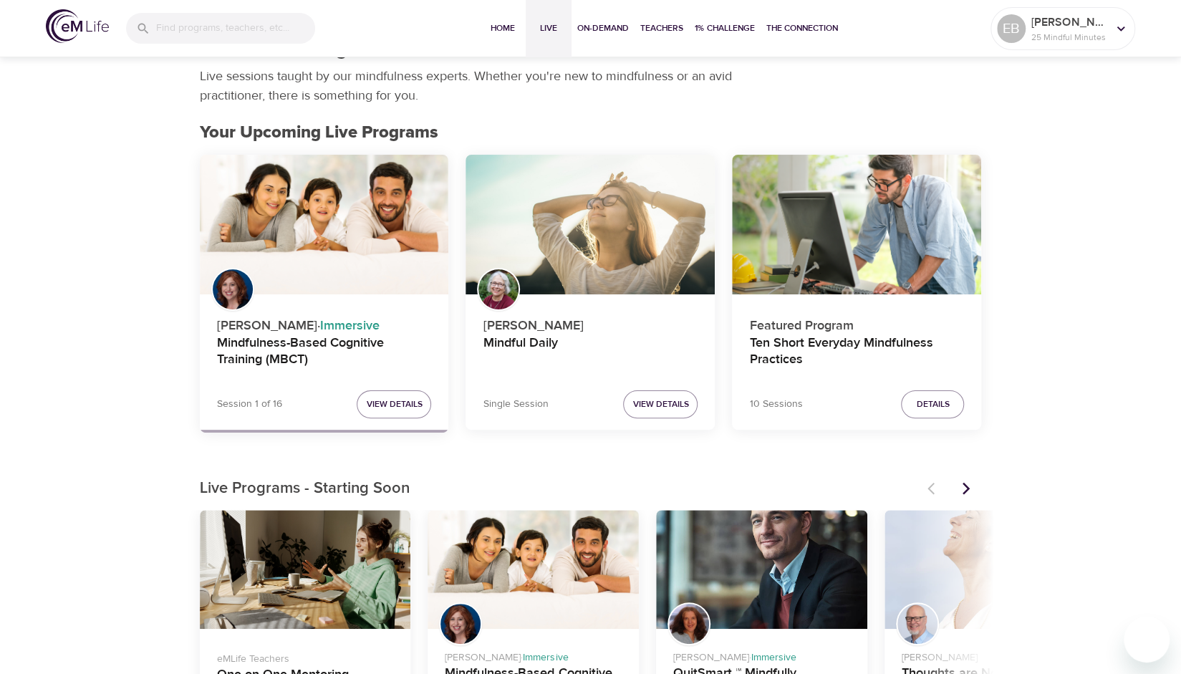
scroll to position [32, 0]
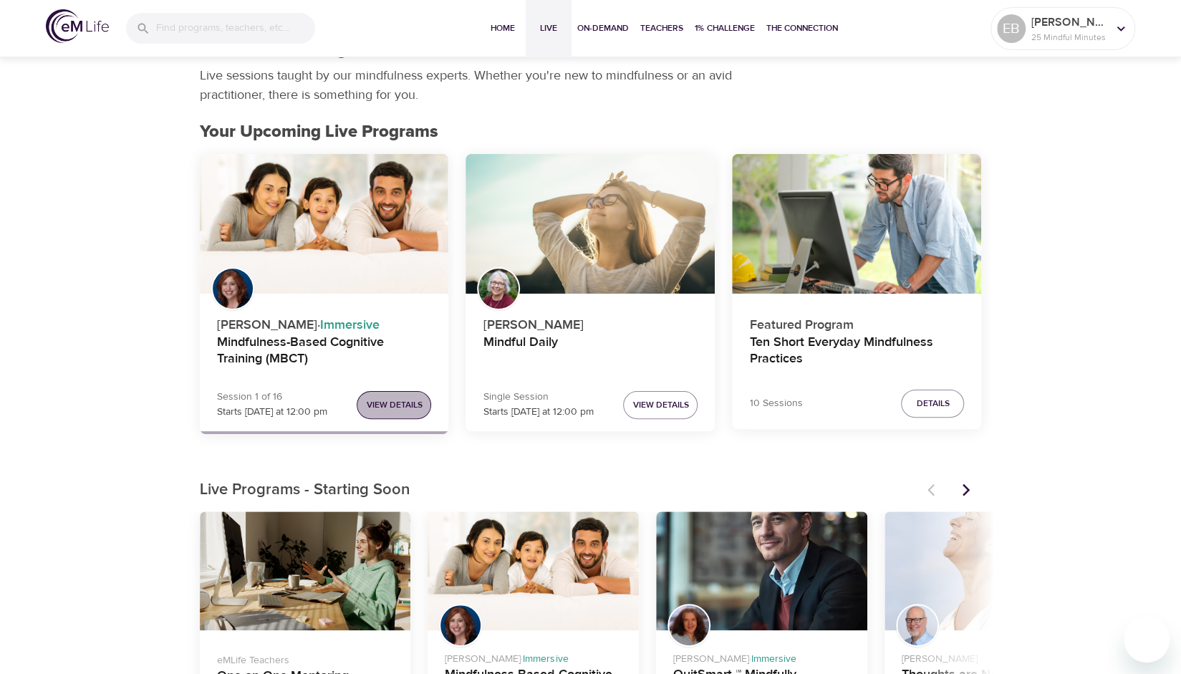
click at [381, 406] on span "View Details" at bounding box center [394, 404] width 56 height 15
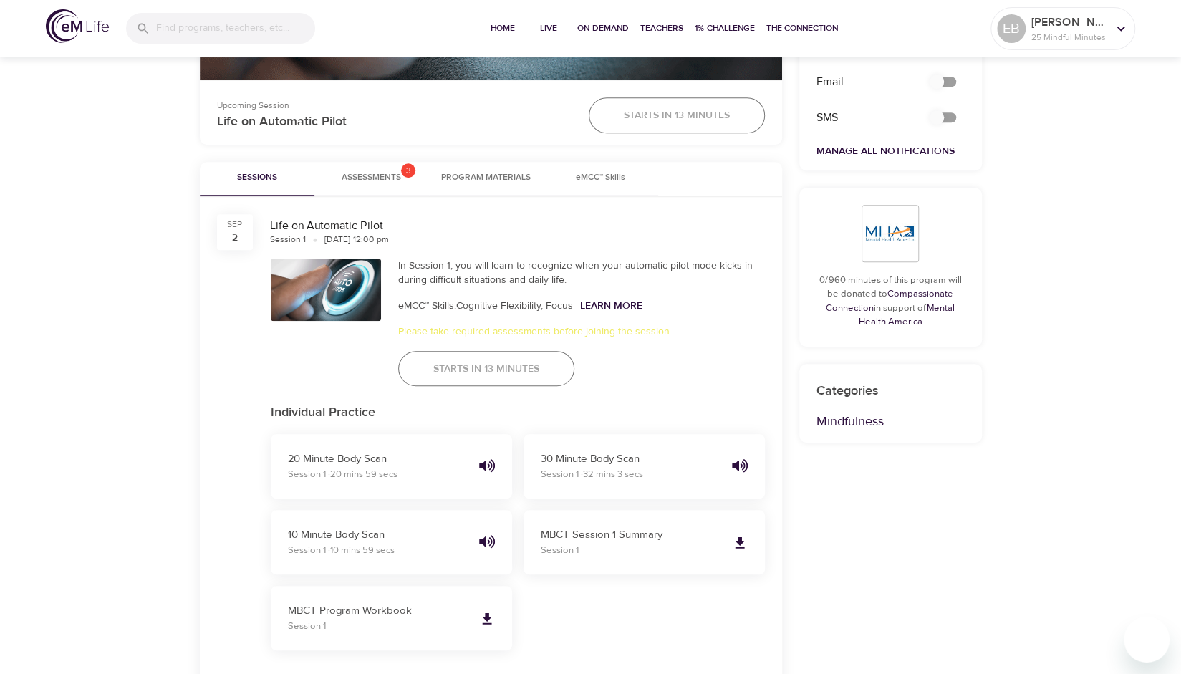
scroll to position [419, 0]
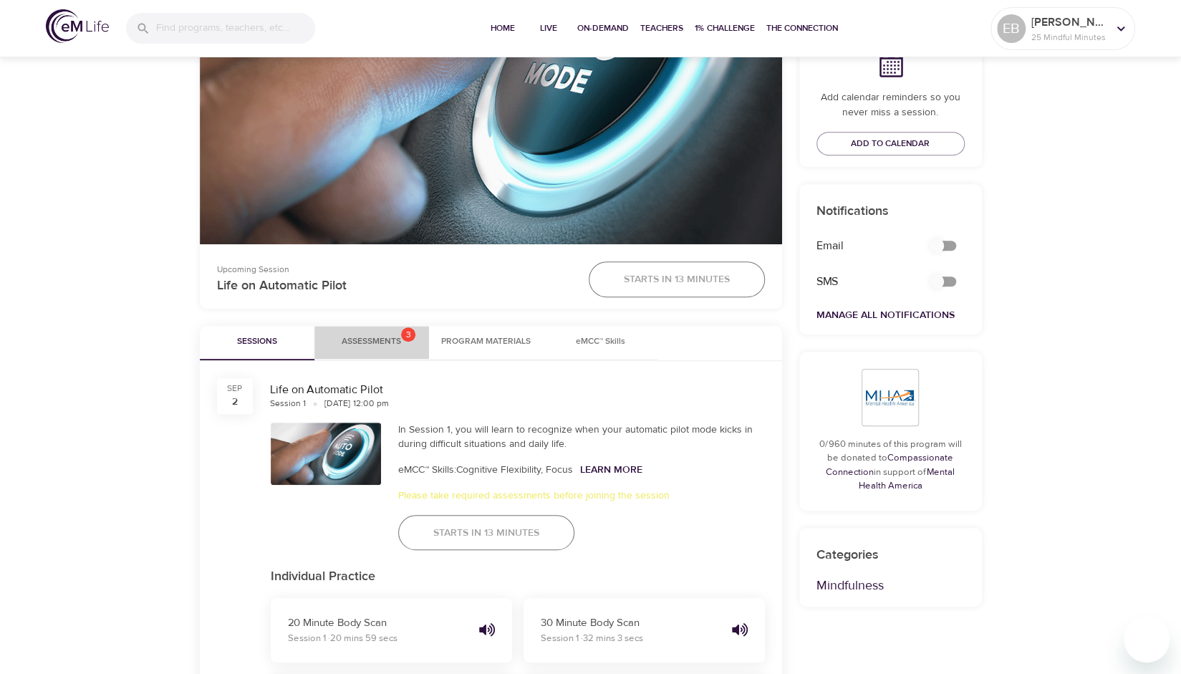
click at [385, 344] on span "Assessments 3" at bounding box center [371, 341] width 59 height 15
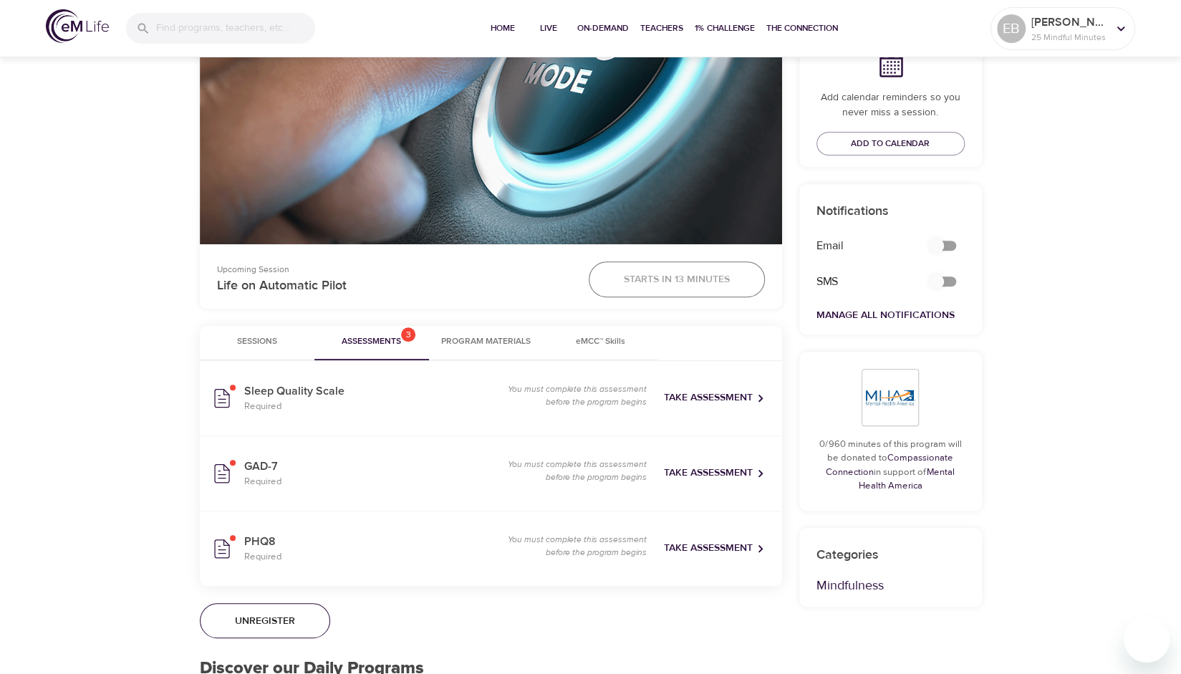
click at [510, 344] on span "Program Materials" at bounding box center [485, 341] width 97 height 15
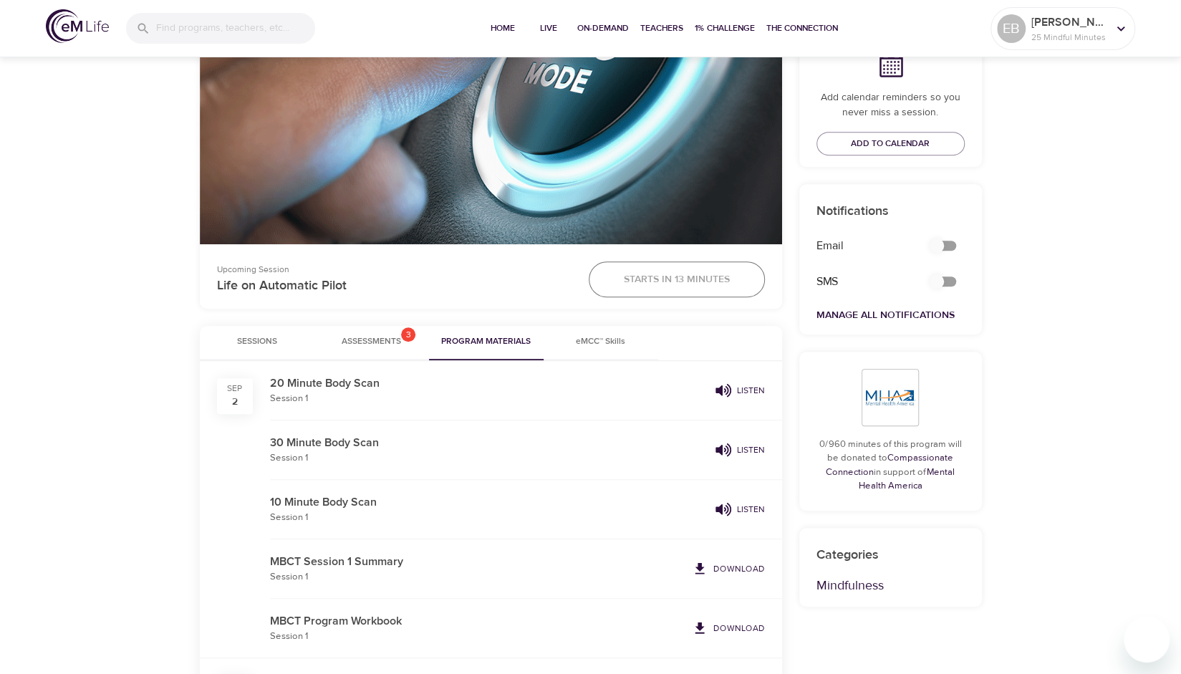
click at [365, 344] on span "Assessments 3" at bounding box center [371, 341] width 59 height 15
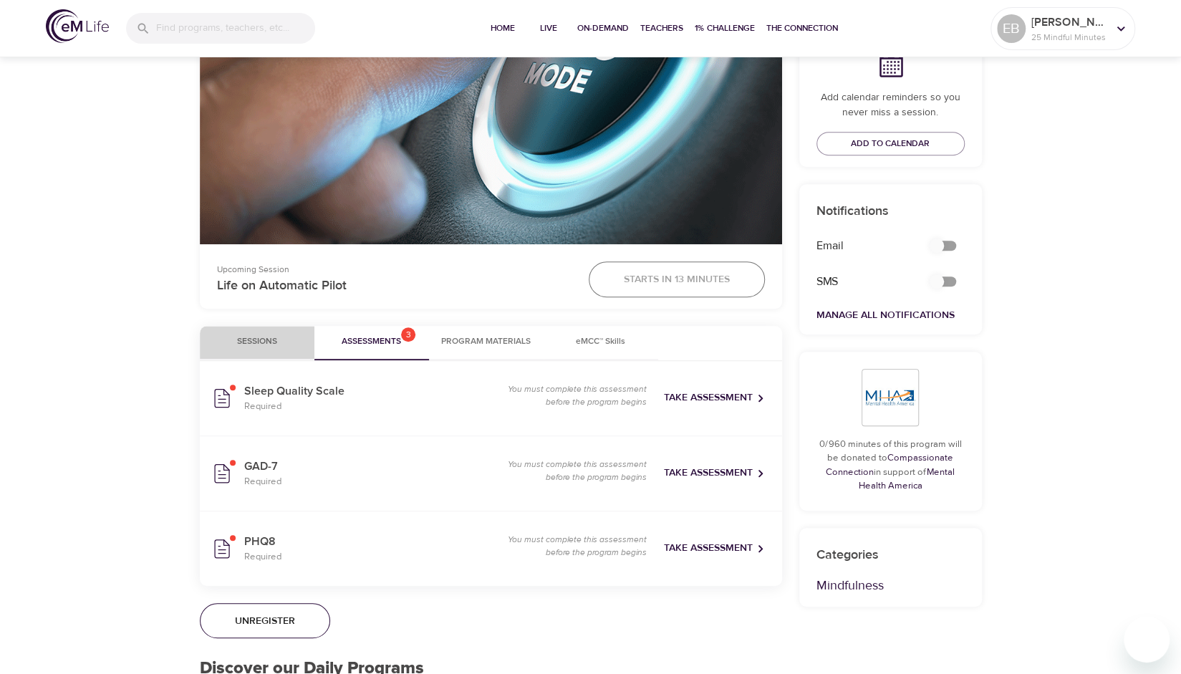
click at [252, 345] on span "Sessions" at bounding box center [256, 341] width 97 height 15
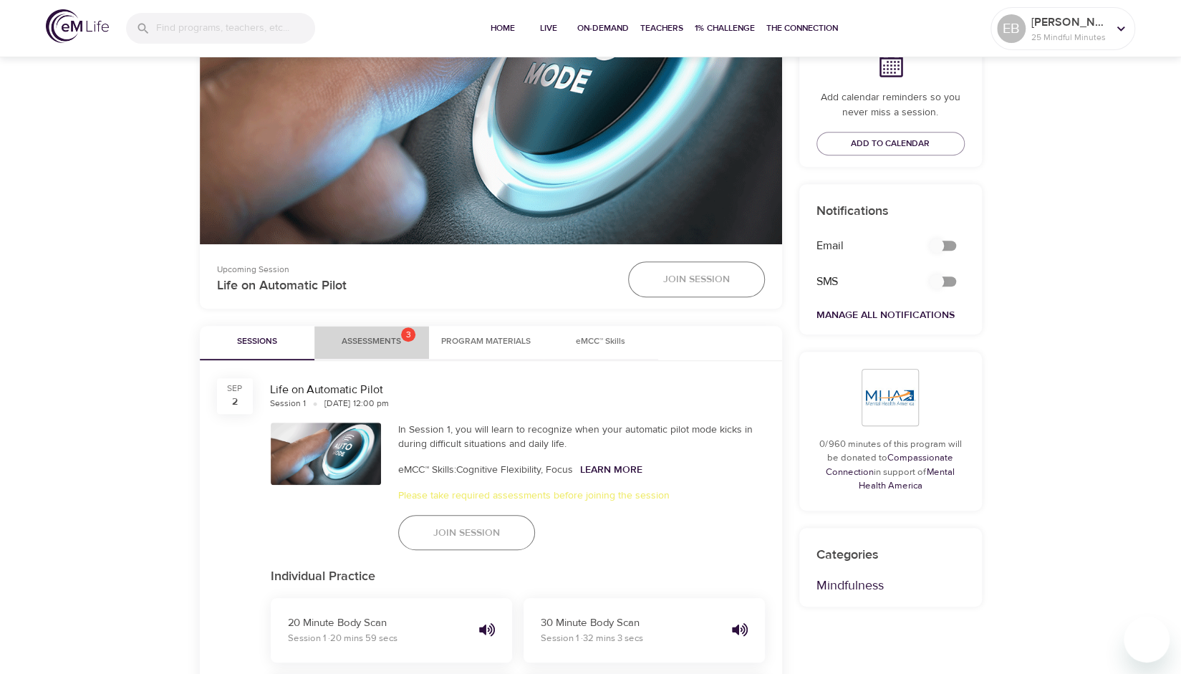
click at [397, 331] on button "Assessments 3" at bounding box center [371, 343] width 115 height 34
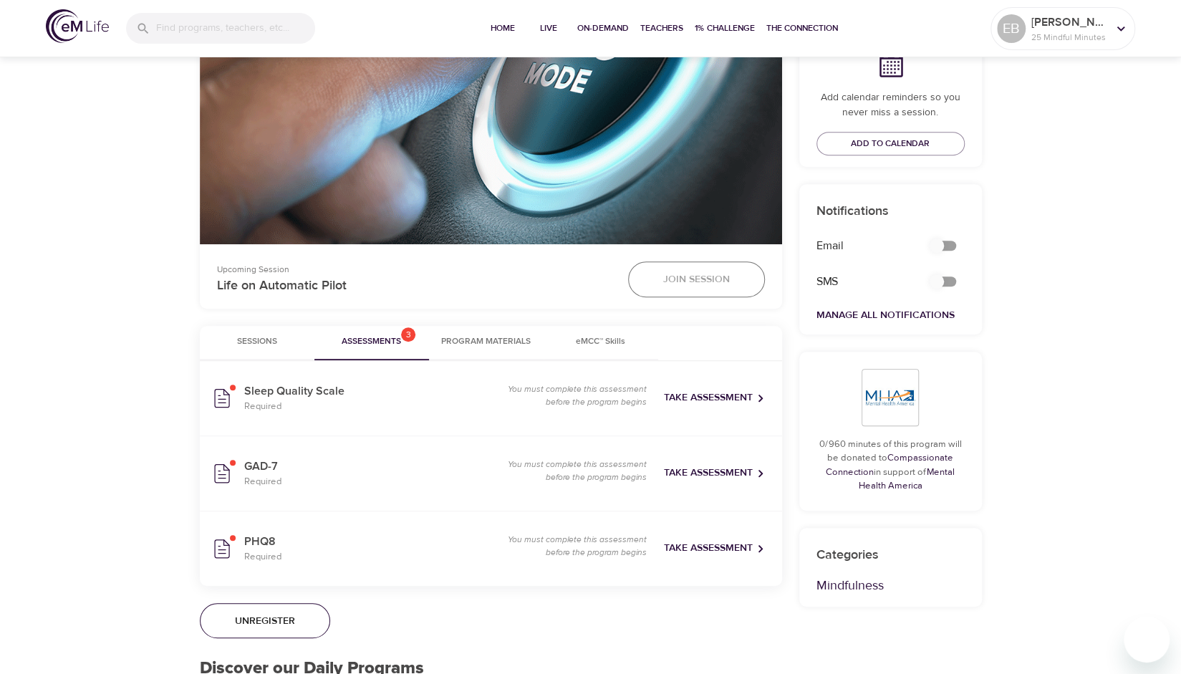
click at [264, 337] on span "Sessions" at bounding box center [256, 341] width 97 height 15
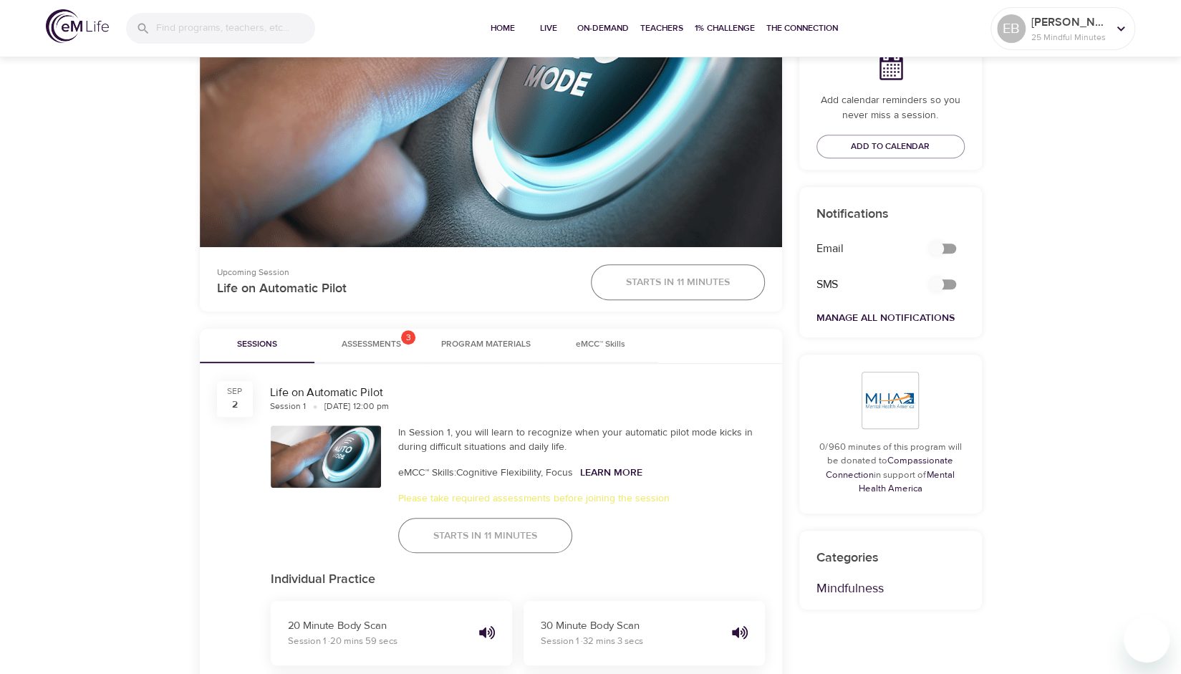
scroll to position [417, 0]
click at [467, 342] on span "Program Materials" at bounding box center [485, 344] width 97 height 15
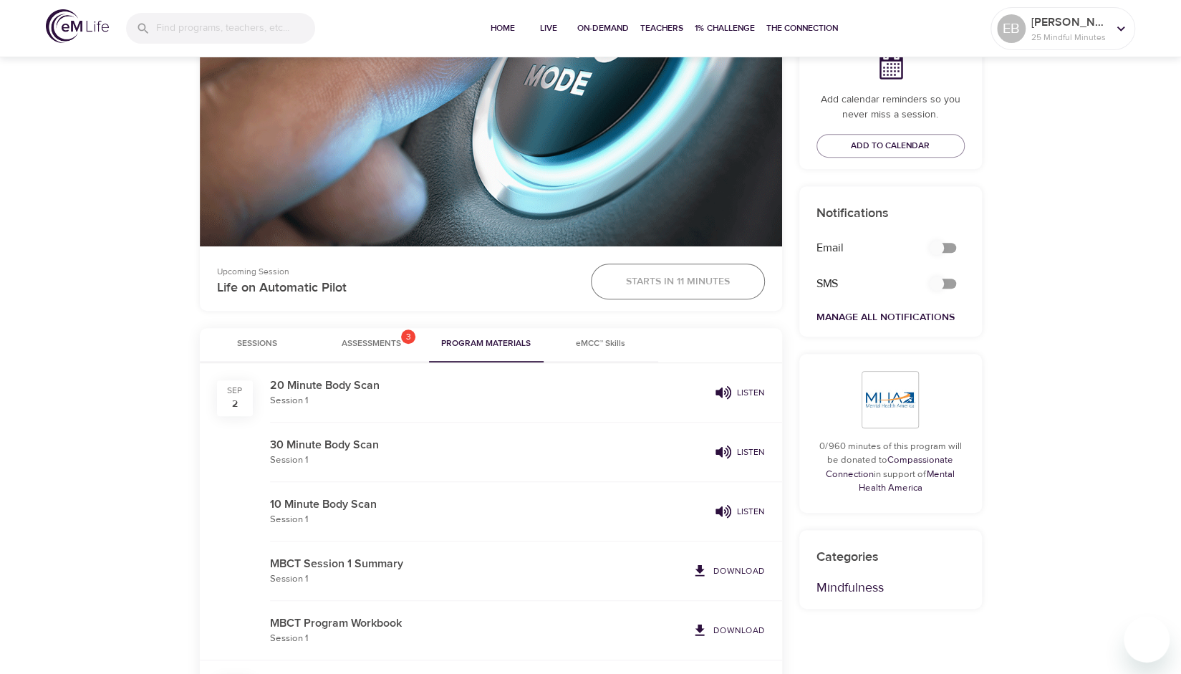
click at [248, 337] on span "Sessions" at bounding box center [256, 344] width 97 height 15
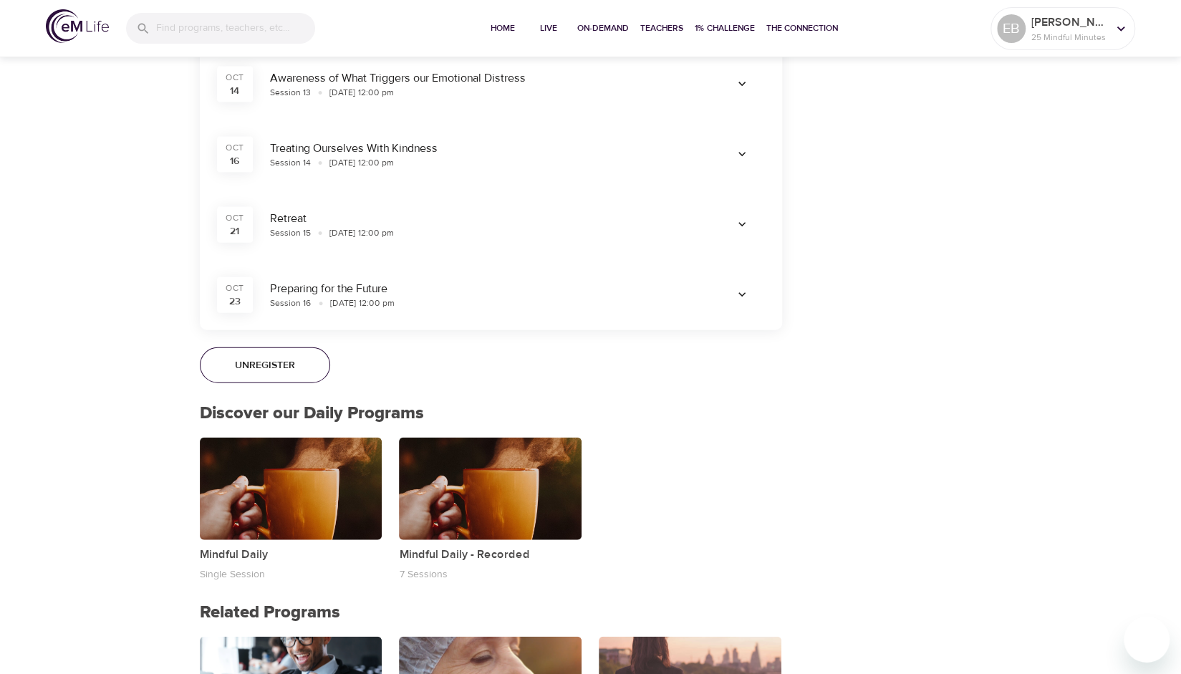
scroll to position [1978, 0]
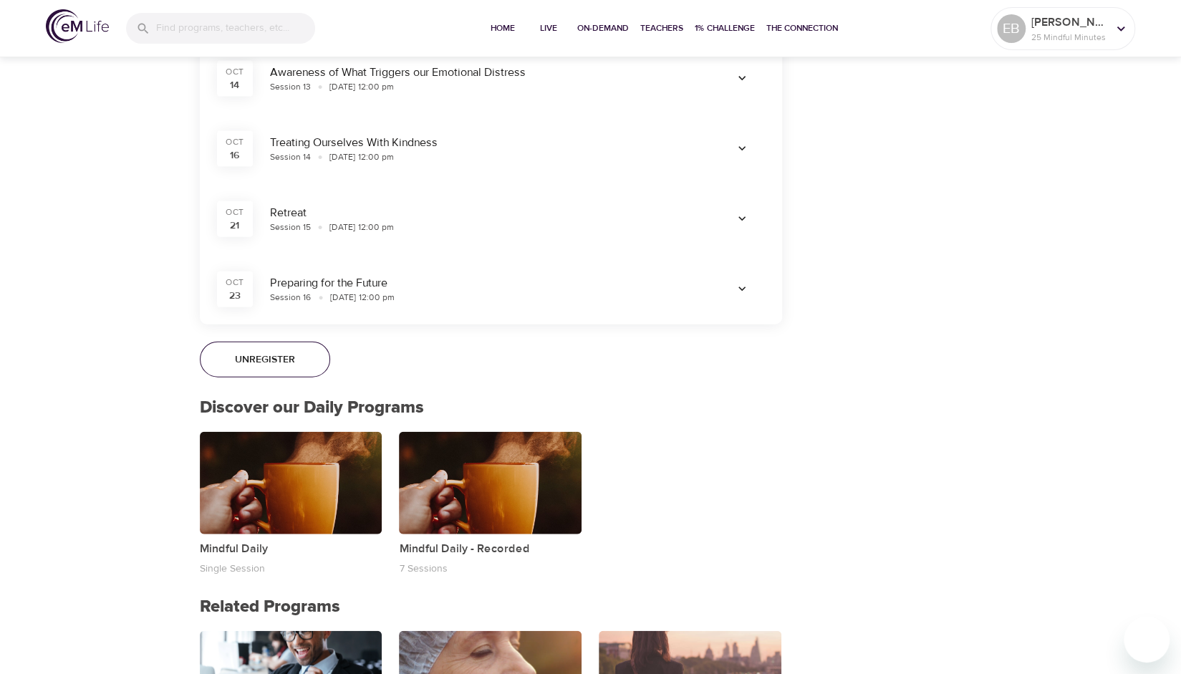
click at [289, 351] on span "Unregister" at bounding box center [265, 360] width 60 height 18
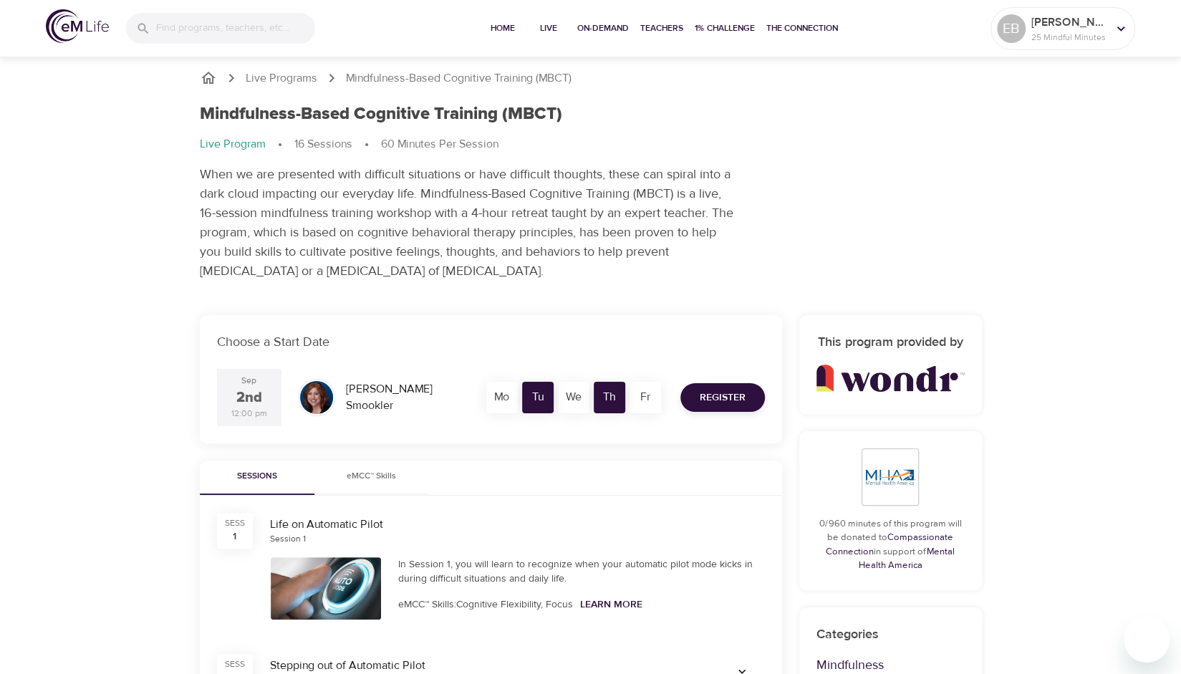
scroll to position [0, 0]
